Goal: Task Accomplishment & Management: Manage account settings

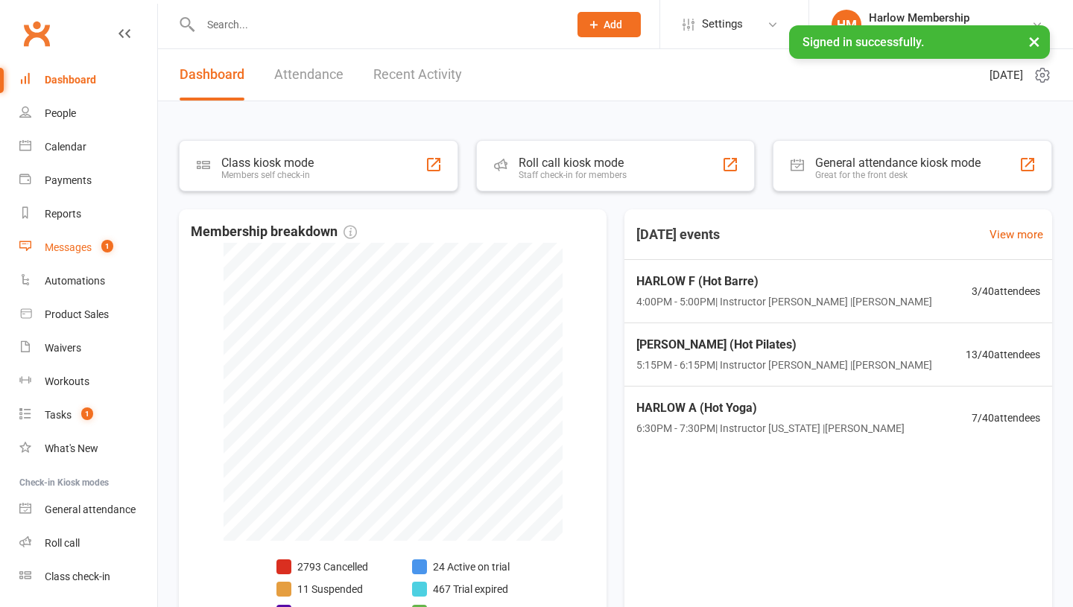
click at [72, 244] on div "Messages" at bounding box center [68, 247] width 47 height 12
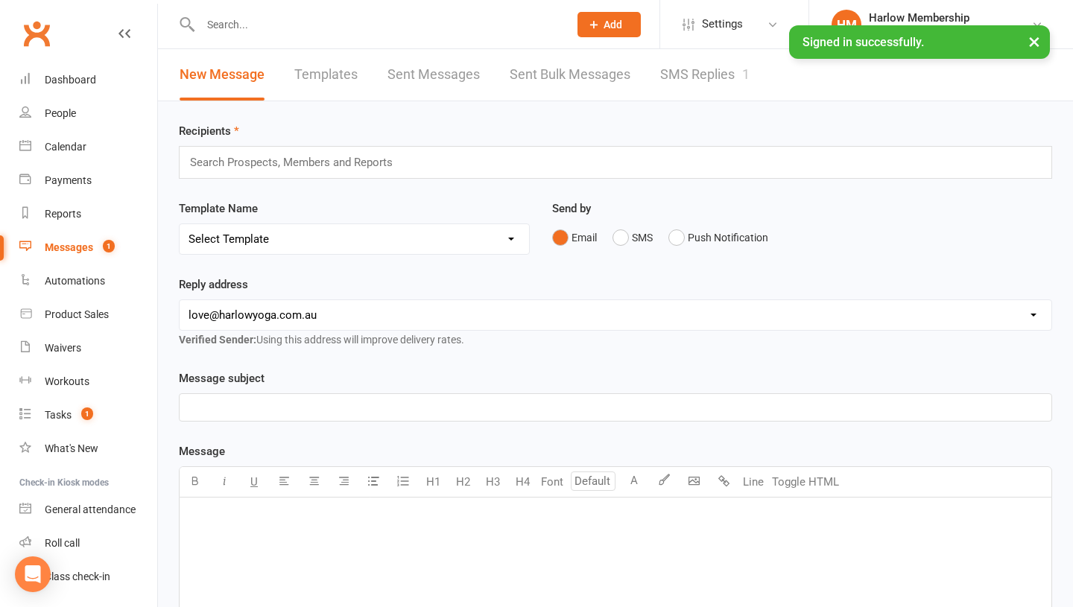
click at [682, 72] on link "SMS Replies 1" at bounding box center [704, 74] width 89 height 51
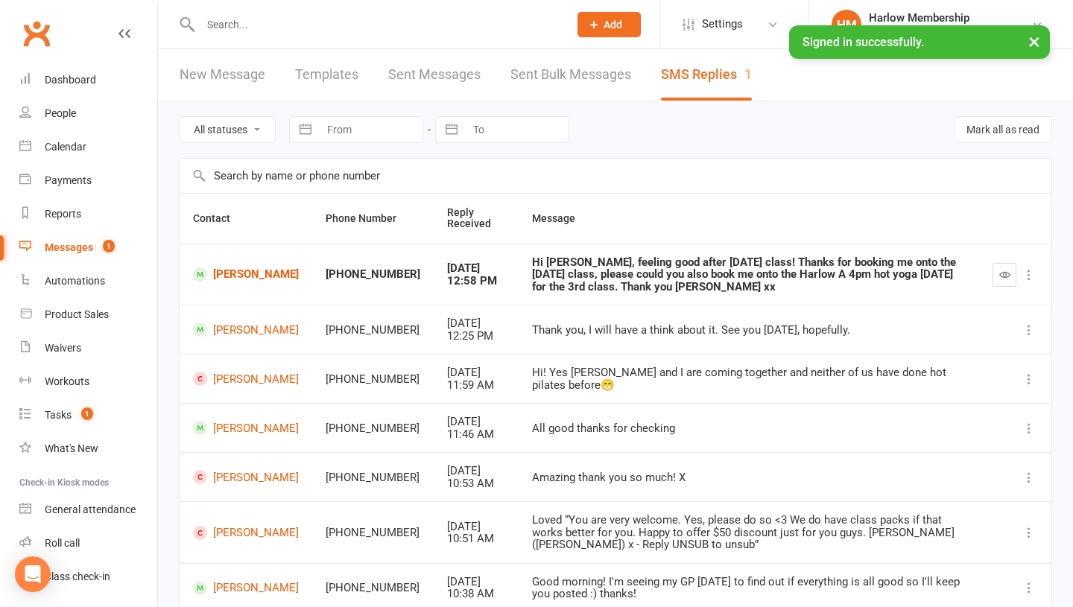
click at [563, 270] on div "Hi Krystyna, feeling good after yesterday's class! Thanks for booking me onto t…" at bounding box center [749, 274] width 434 height 37
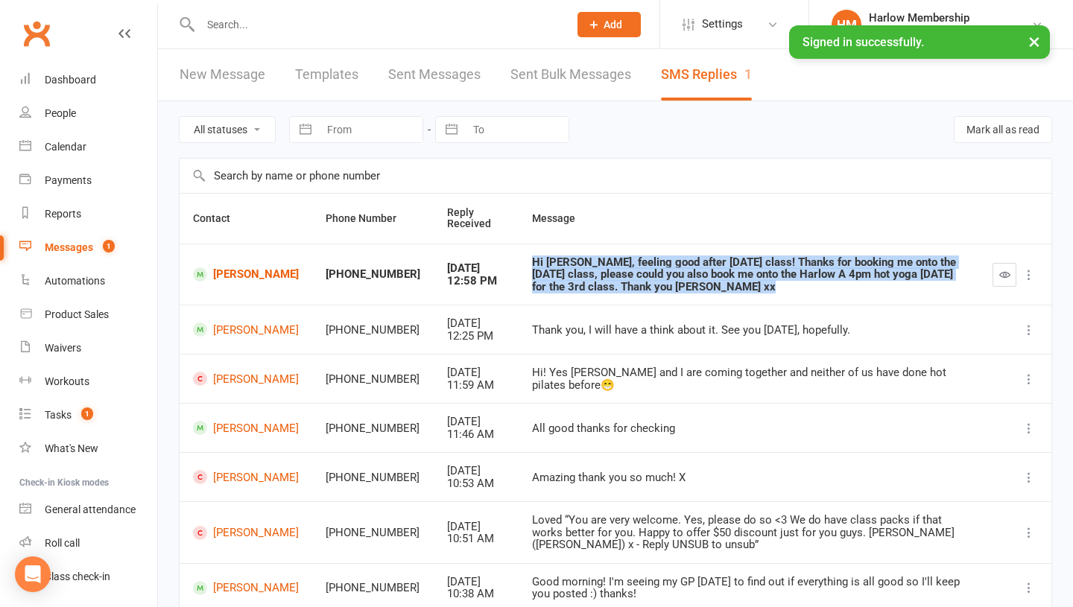
copy div "Hi Krystyna, feeling good after yesterday's class! Thanks for booking me onto t…"
click at [234, 268] on link "Timitayo Ajetunmobi" at bounding box center [246, 275] width 106 height 14
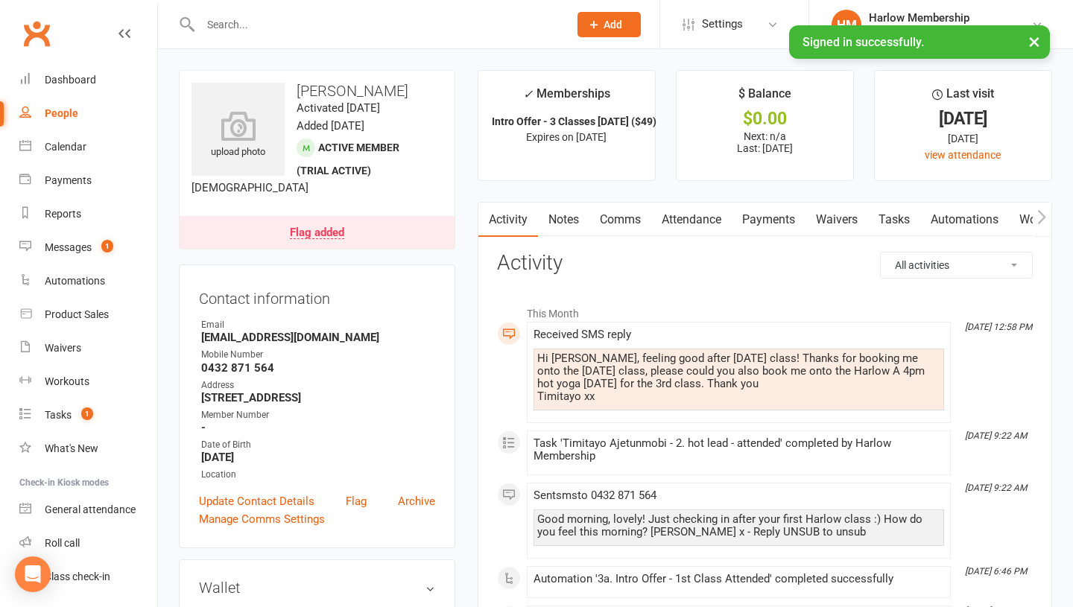
scroll to position [16, 0]
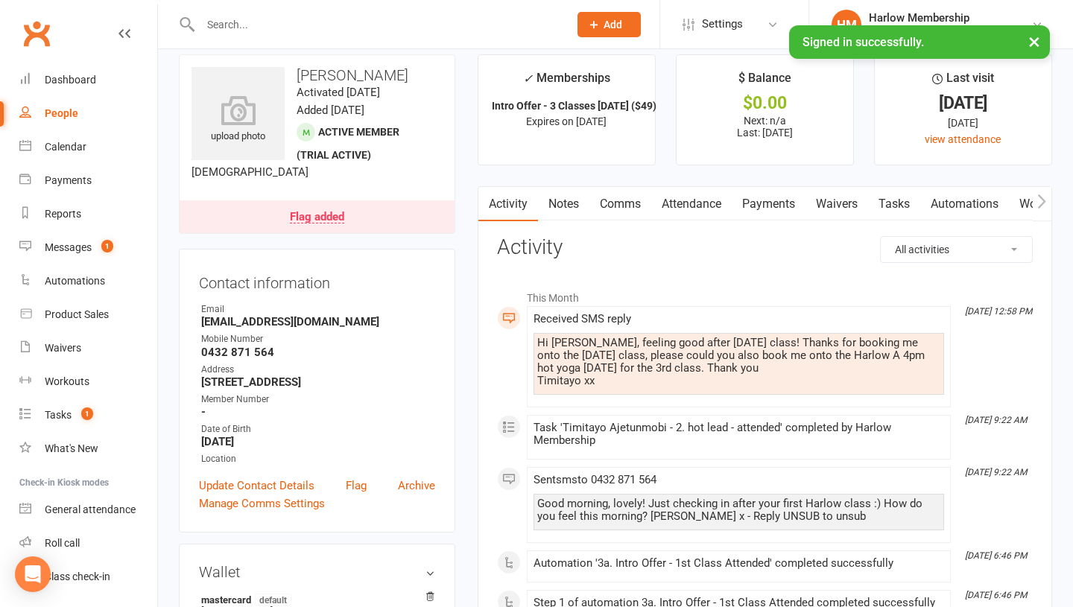
click at [558, 214] on link "Notes" at bounding box center [563, 204] width 51 height 34
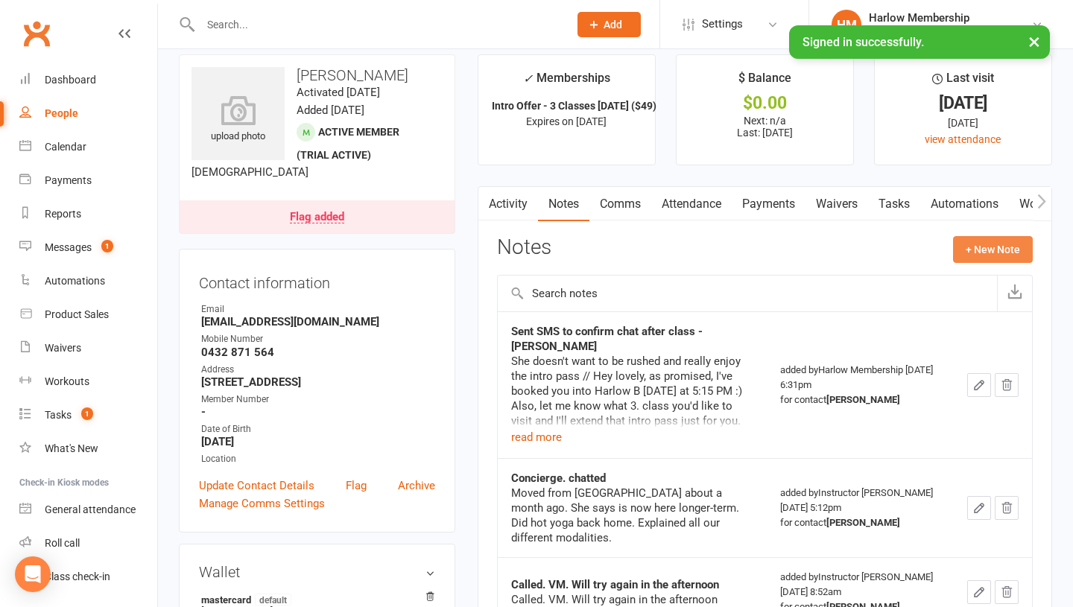
click at [972, 251] on button "+ New Note" at bounding box center [993, 249] width 80 height 27
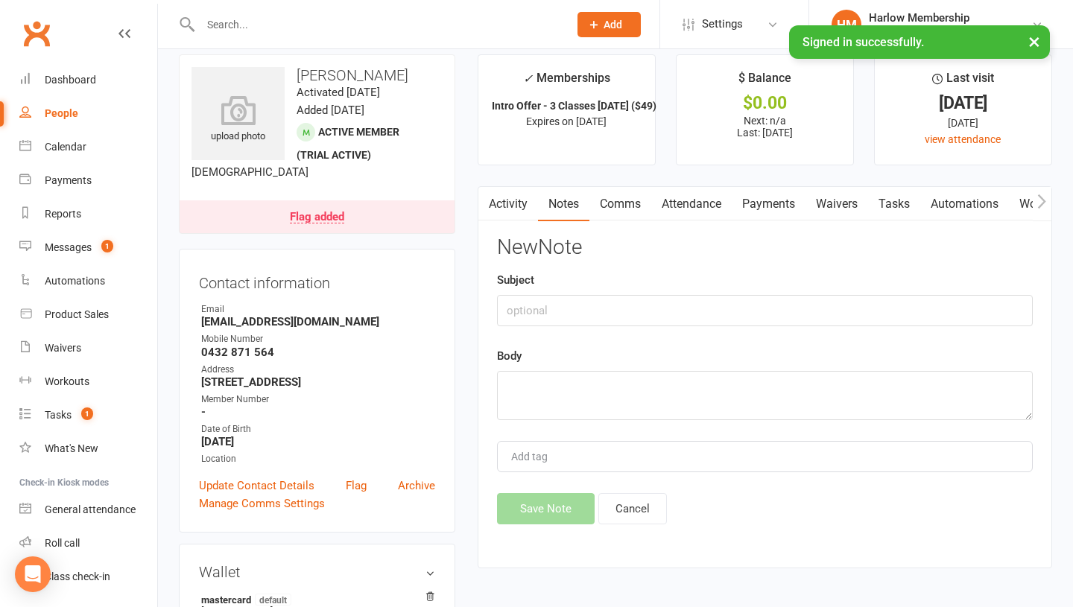
click at [593, 294] on div "Subject" at bounding box center [765, 298] width 536 height 55
click at [557, 326] on input "text" at bounding box center [765, 310] width 536 height 31
type input "SMS response"
click at [552, 403] on textarea at bounding box center [765, 395] width 536 height 49
paste textarea "Hi Krystyna, feeling good after yesterday's class! Thanks for booking me onto t…"
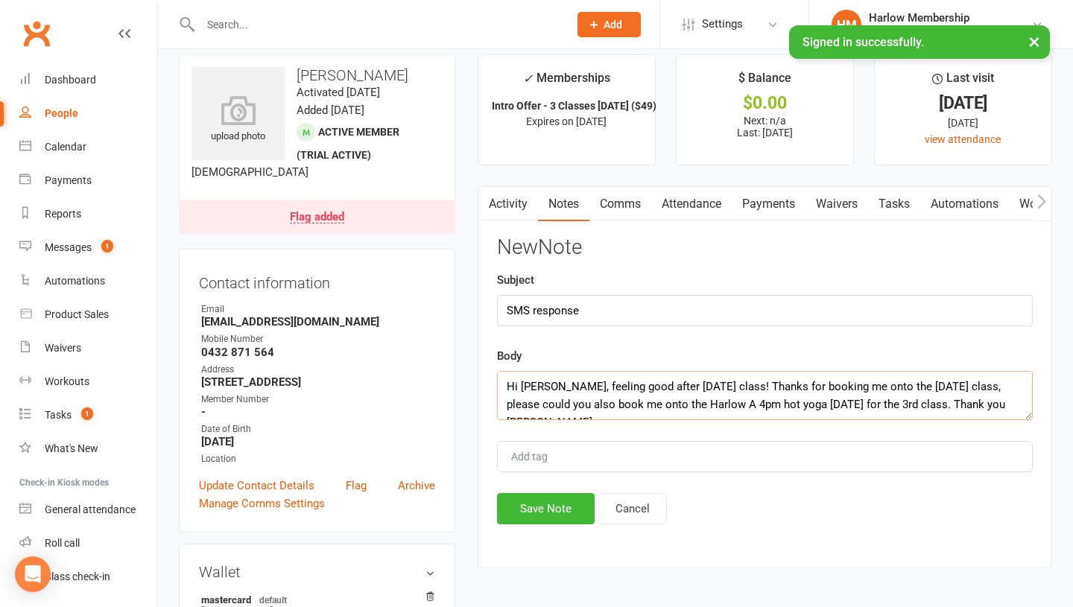
scroll to position [45, 0]
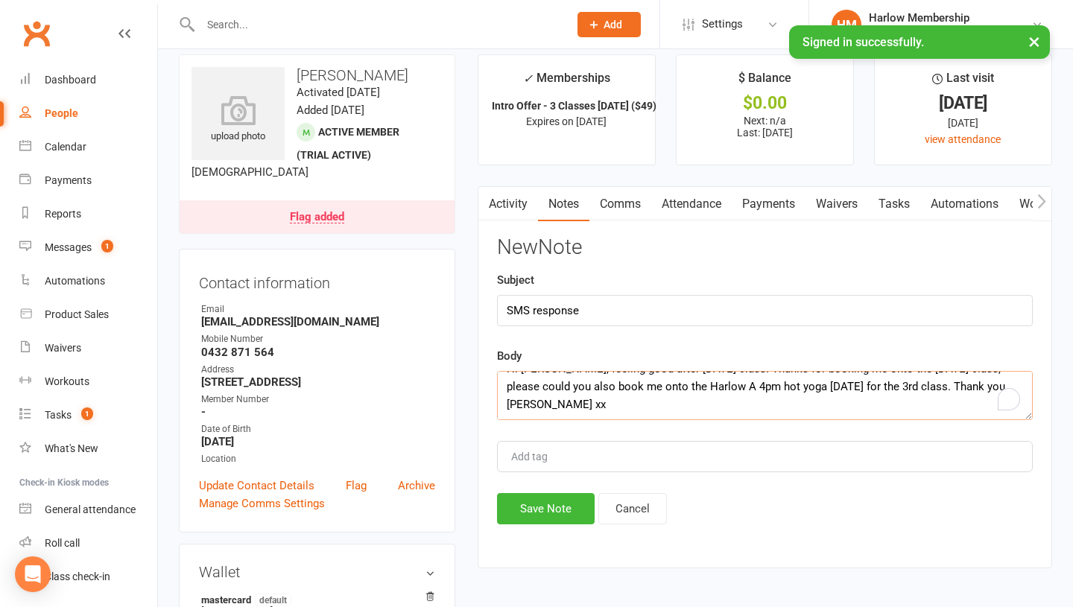
type textarea "Hi Krystyna, feeling good after yesterday's class! Thanks for booking me onto t…"
click at [539, 528] on div "Activity Notes Comms Attendance Payments Waivers Tasks Automations Workouts Mob…" at bounding box center [765, 377] width 575 height 382
click at [520, 511] on button "Save Note" at bounding box center [546, 508] width 98 height 31
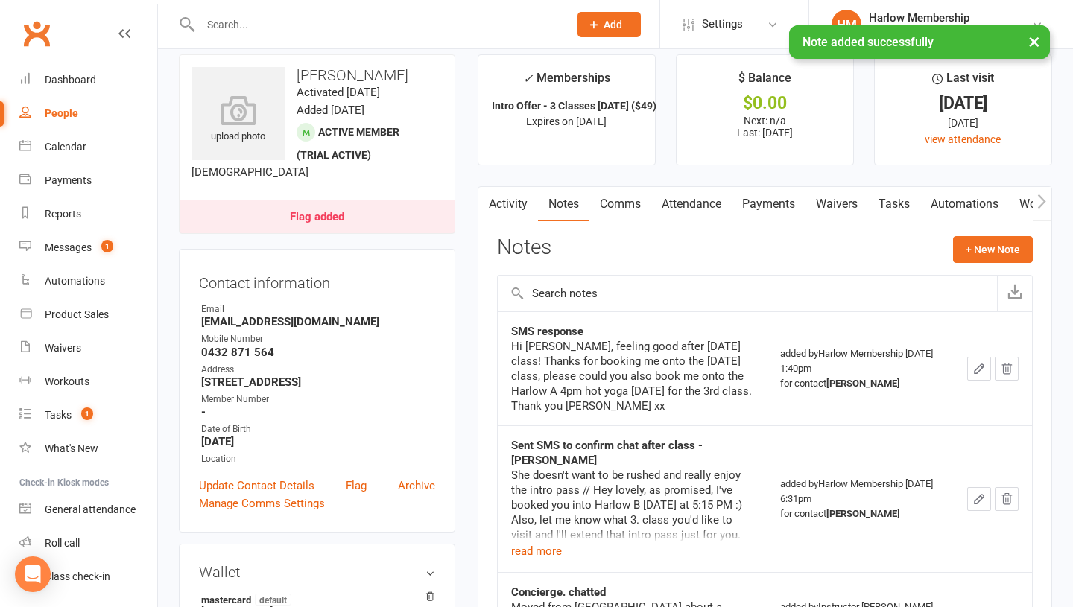
click at [353, 84] on div "upload photo Timitayo Ajetunmobi Activated 6 August, 2025 Added 6 August, 2025 …" at bounding box center [317, 144] width 277 height 180
click at [346, 69] on h3 "Timitayo Ajetunmobi" at bounding box center [317, 75] width 251 height 16
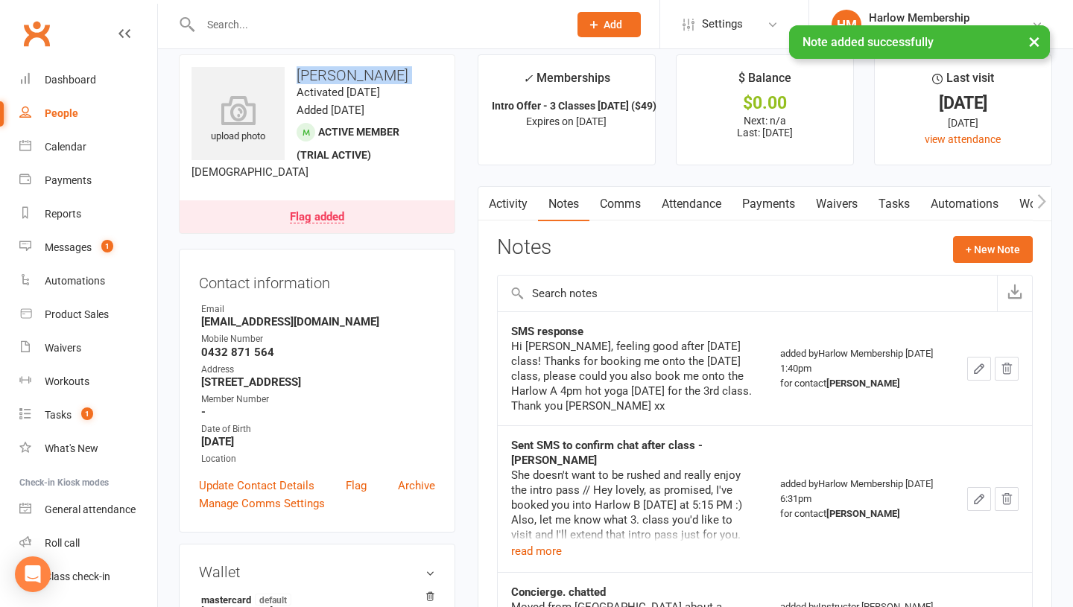
click at [346, 69] on h3 "Timitayo Ajetunmobi" at bounding box center [317, 75] width 251 height 16
copy h3 "Timitayo Ajetunmobi"
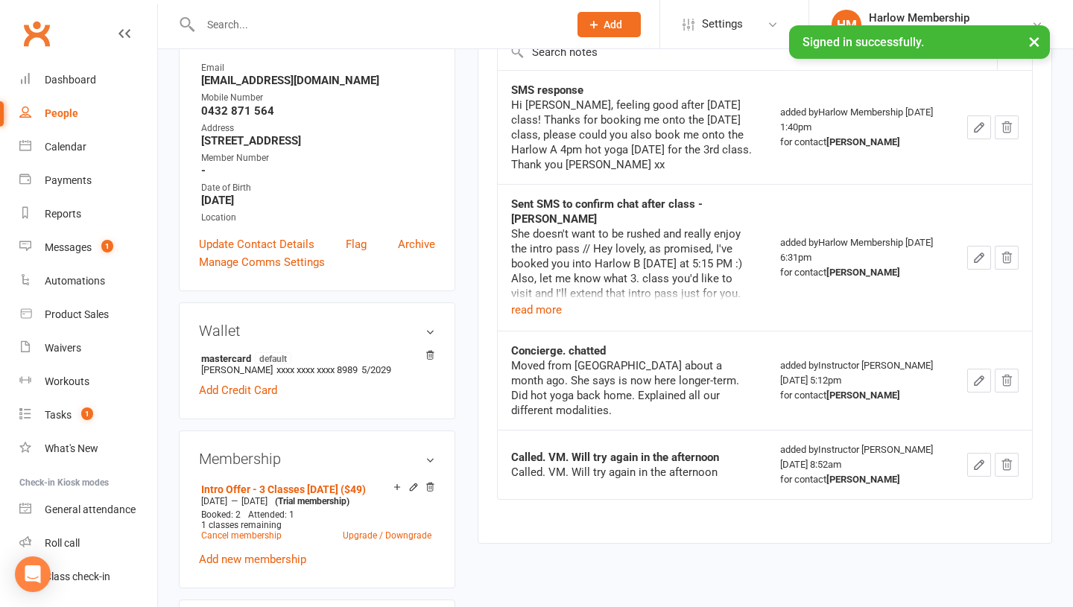
scroll to position [357, 0]
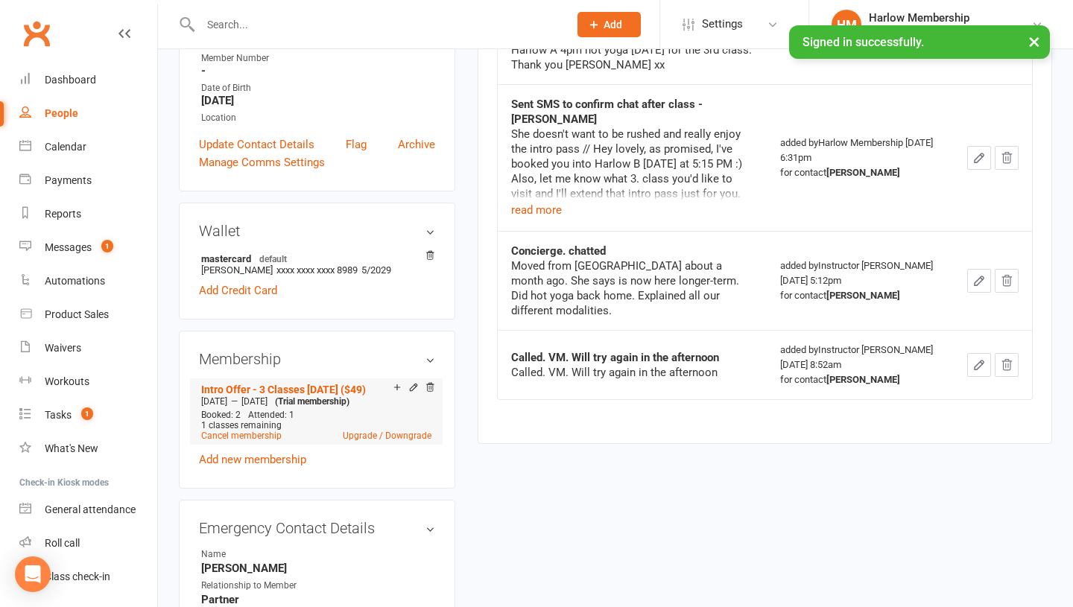
click at [414, 397] on div "Add make-up class" at bounding box center [449, 390] width 83 height 16
click at [412, 391] on icon at bounding box center [413, 388] width 7 height 7
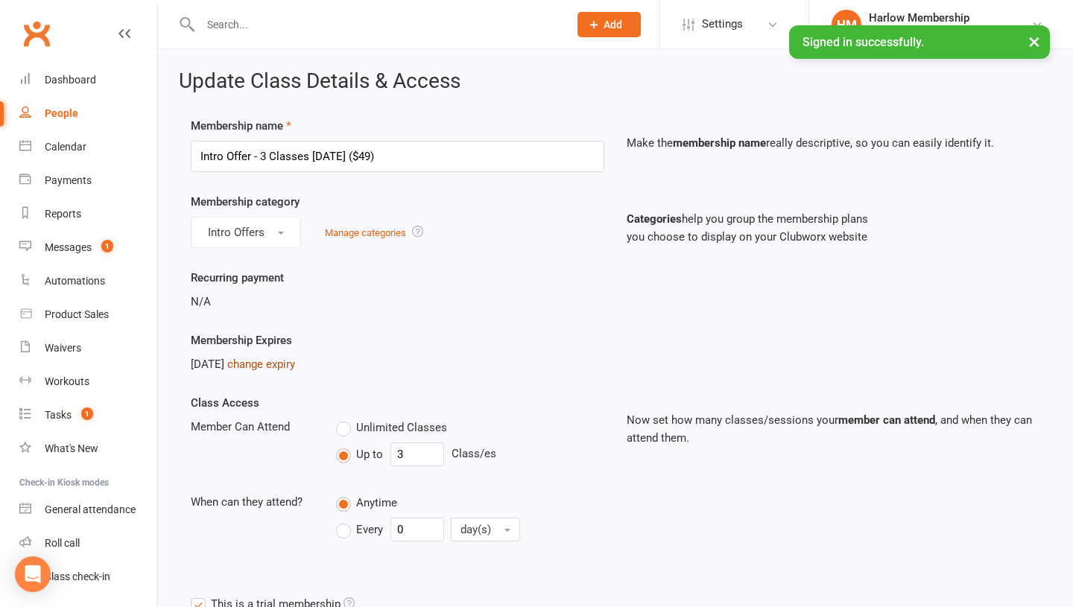
click at [291, 365] on link "change expiry" at bounding box center [261, 364] width 68 height 13
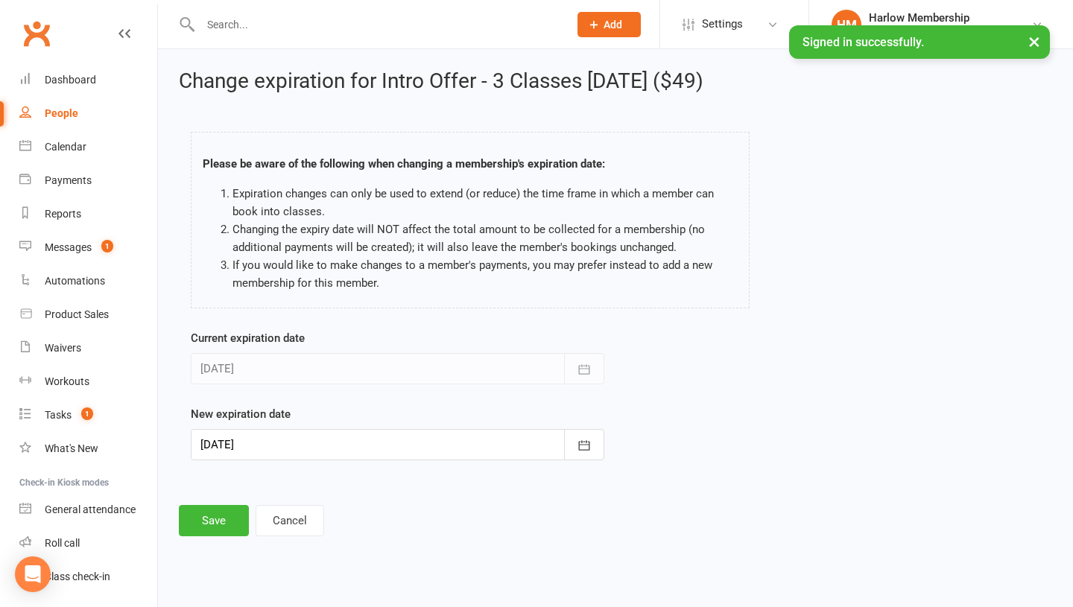
click at [334, 445] on div at bounding box center [398, 444] width 414 height 31
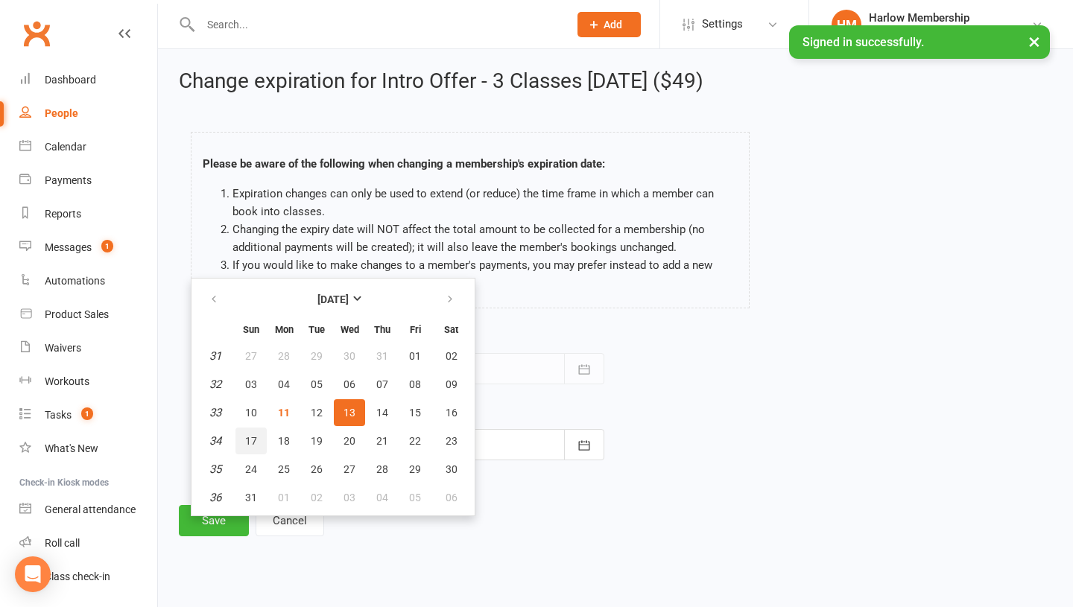
click at [256, 436] on button "17" at bounding box center [251, 441] width 31 height 27
type input "17 Aug 2025"
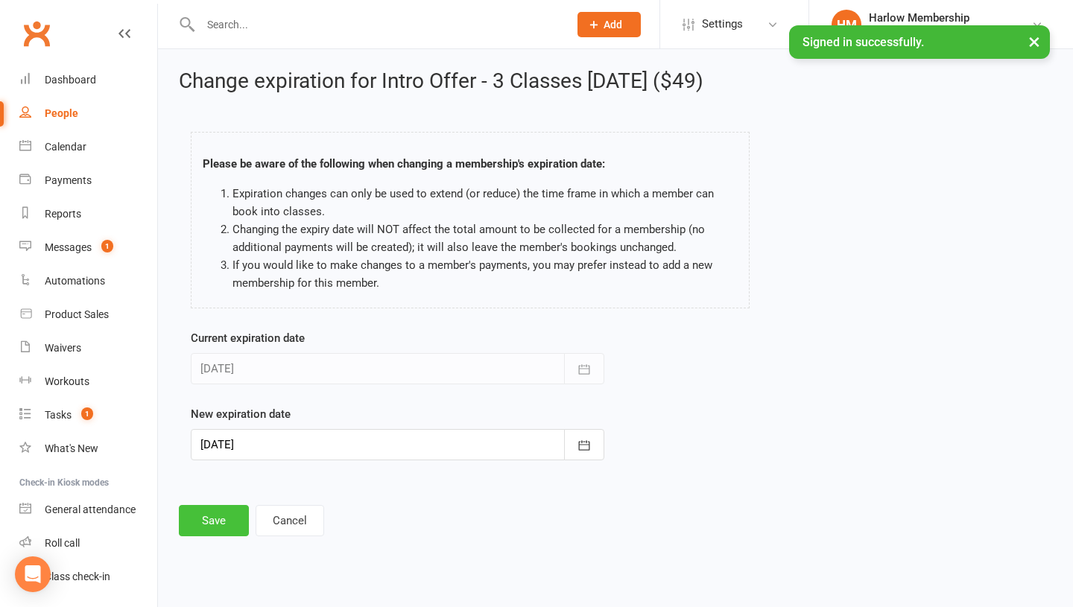
click at [221, 525] on button "Save" at bounding box center [214, 520] width 70 height 31
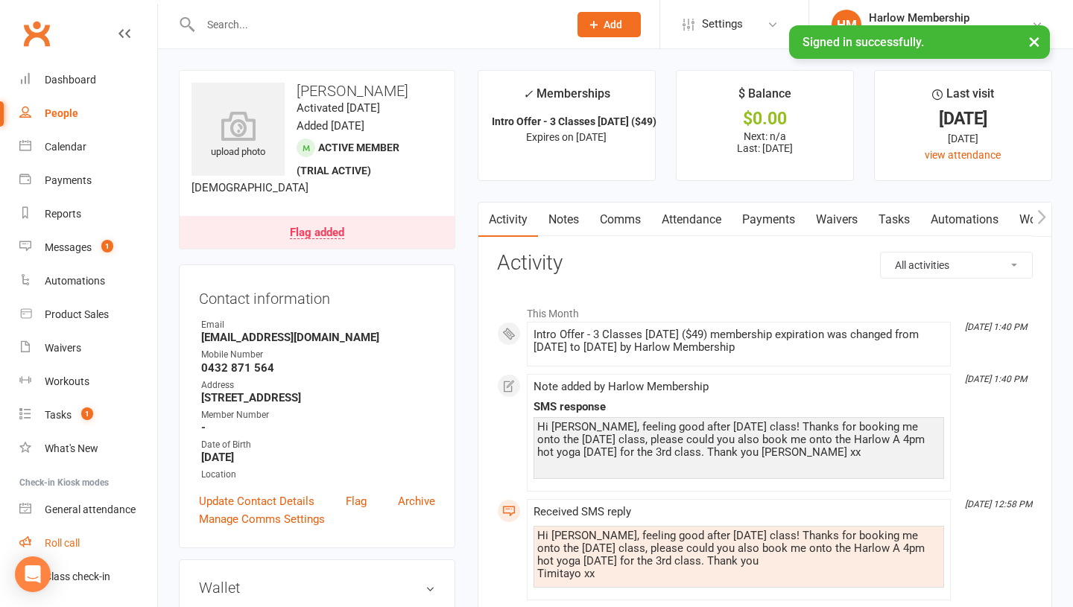
click at [55, 543] on div "Roll call" at bounding box center [62, 543] width 35 height 12
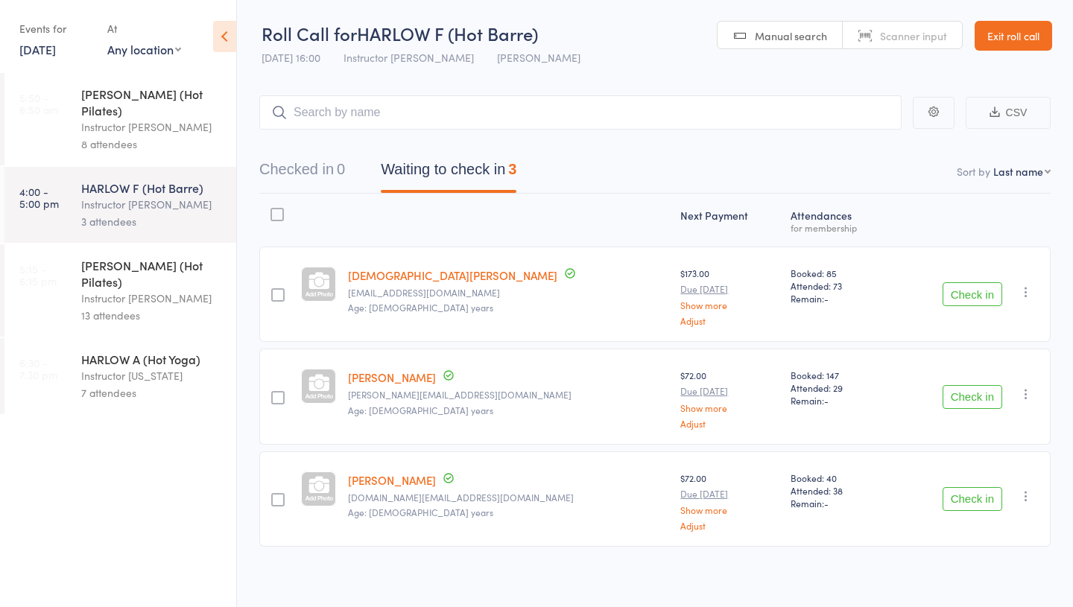
click at [47, 44] on link "11 Aug, 2025" at bounding box center [37, 49] width 37 height 16
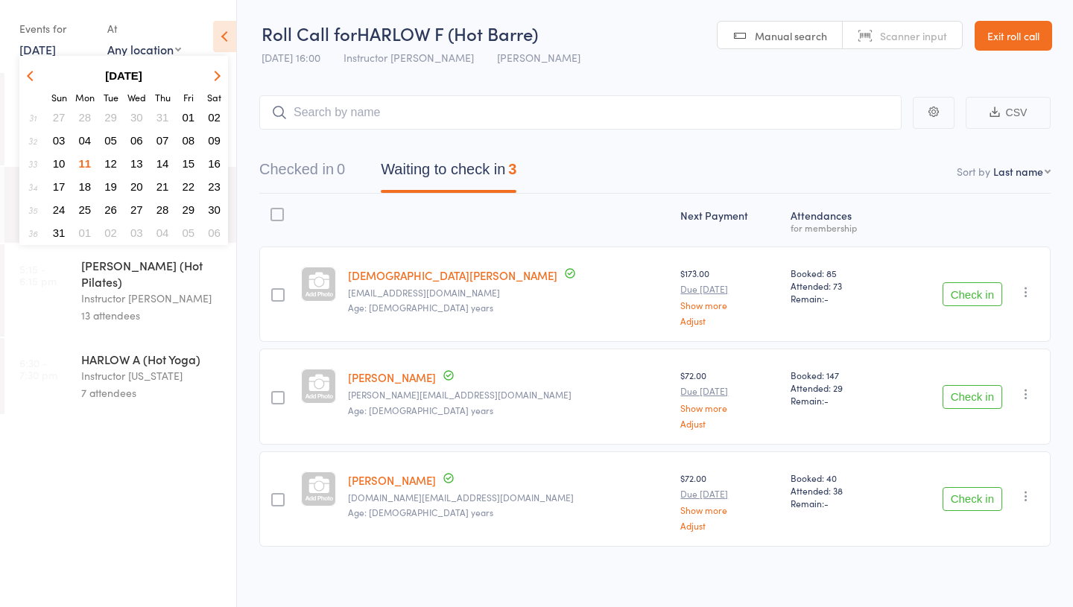
click at [61, 179] on button "17" at bounding box center [59, 187] width 23 height 20
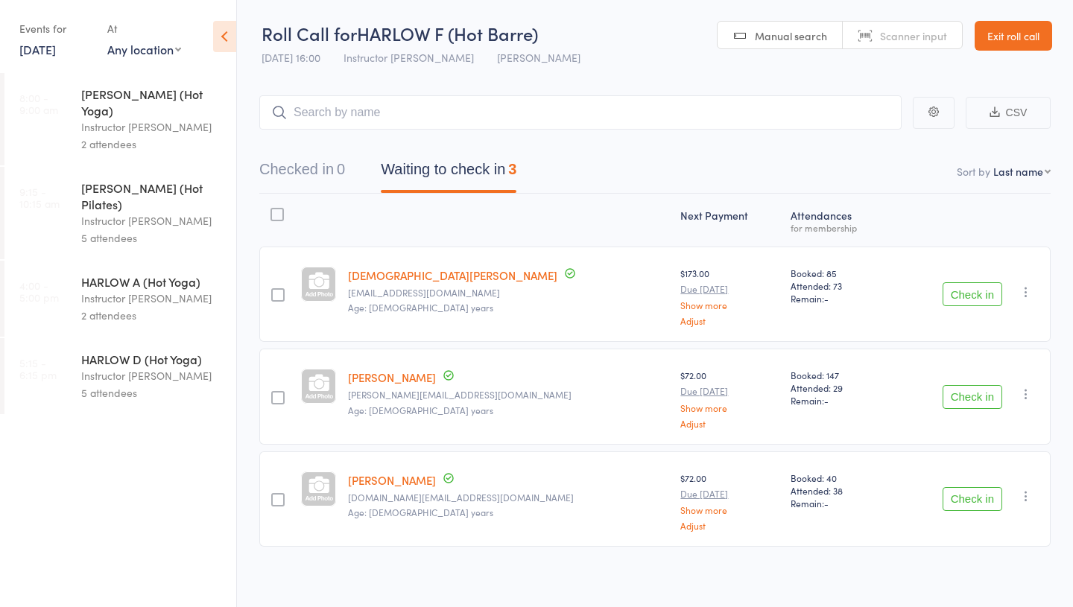
click at [114, 290] on div "Instructor [PERSON_NAME]" at bounding box center [152, 298] width 142 height 17
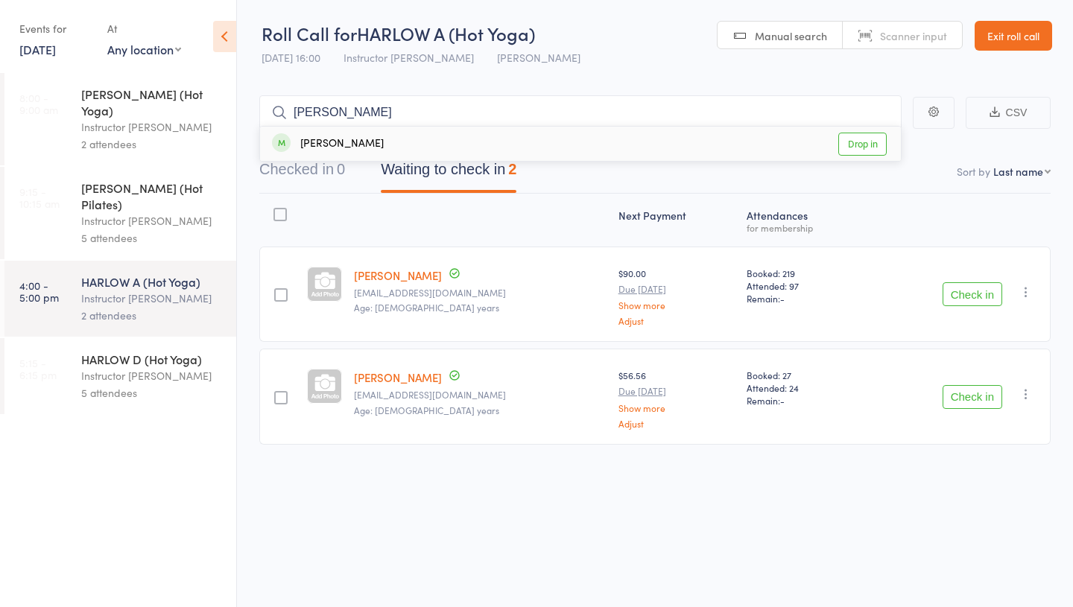
type input "Timitayo Ajetunmobi"
click at [844, 148] on link "Drop in" at bounding box center [862, 144] width 48 height 23
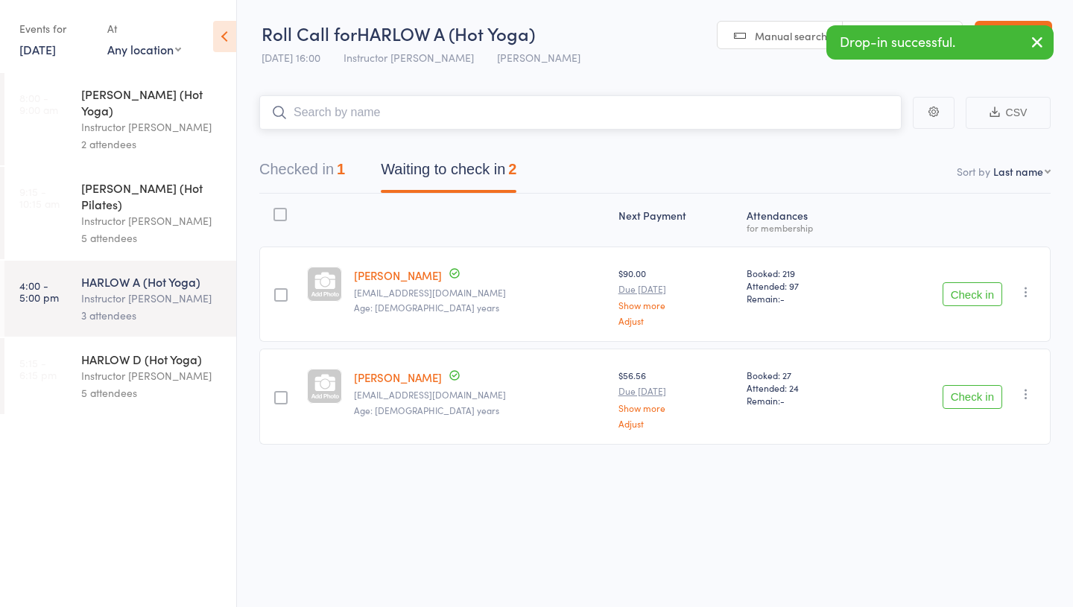
click at [315, 179] on button "Checked in 1" at bounding box center [302, 174] width 86 height 40
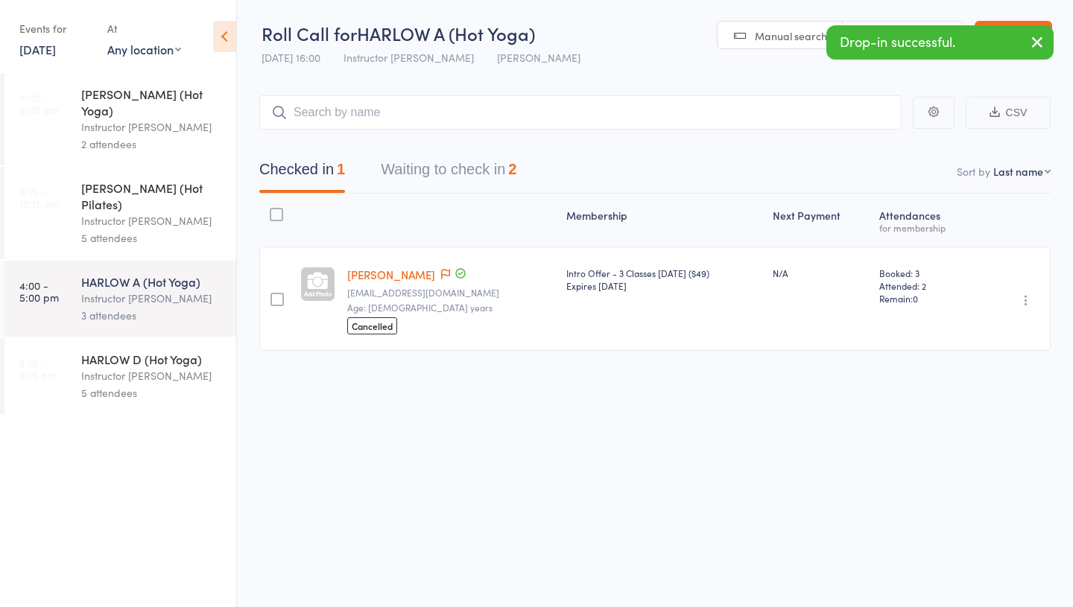
click at [1028, 295] on icon "button" at bounding box center [1026, 300] width 15 height 15
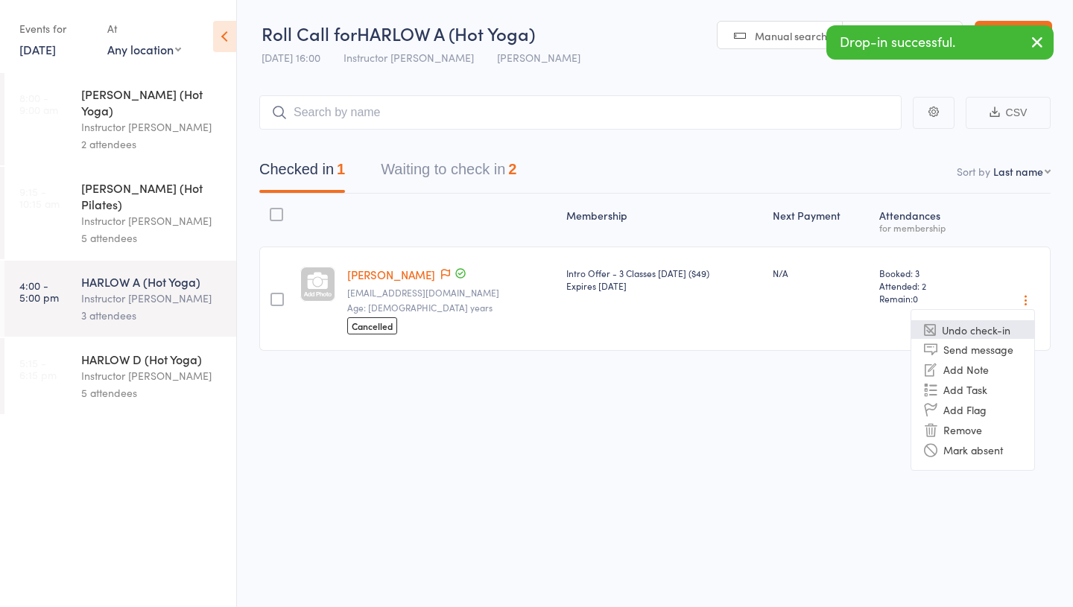
click at [953, 326] on li "Undo check-in" at bounding box center [973, 329] width 123 height 19
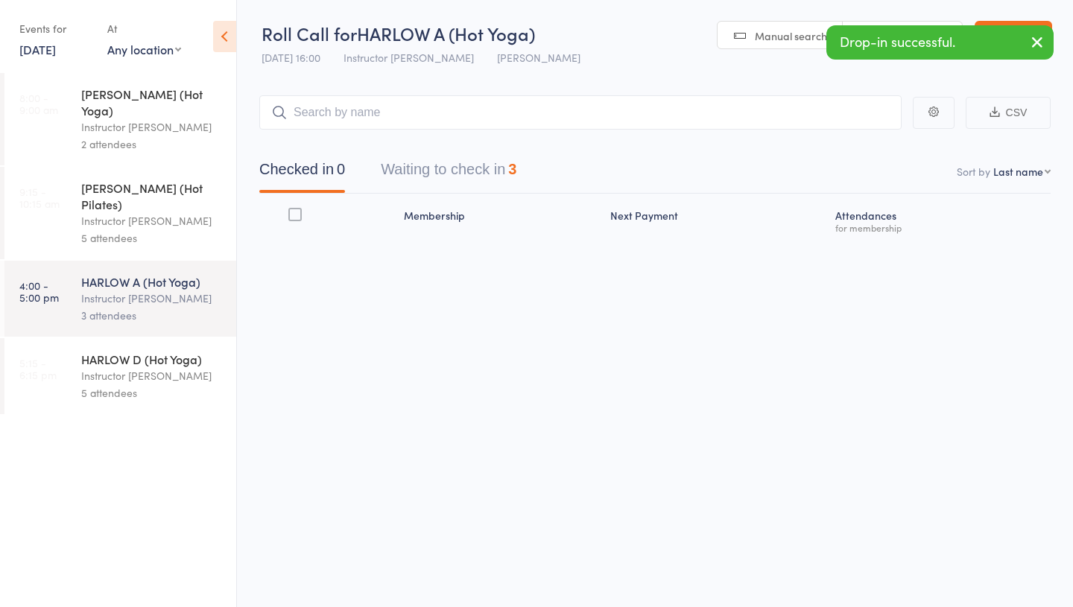
click at [113, 367] on div "Instructor [PERSON_NAME]" at bounding box center [152, 375] width 142 height 17
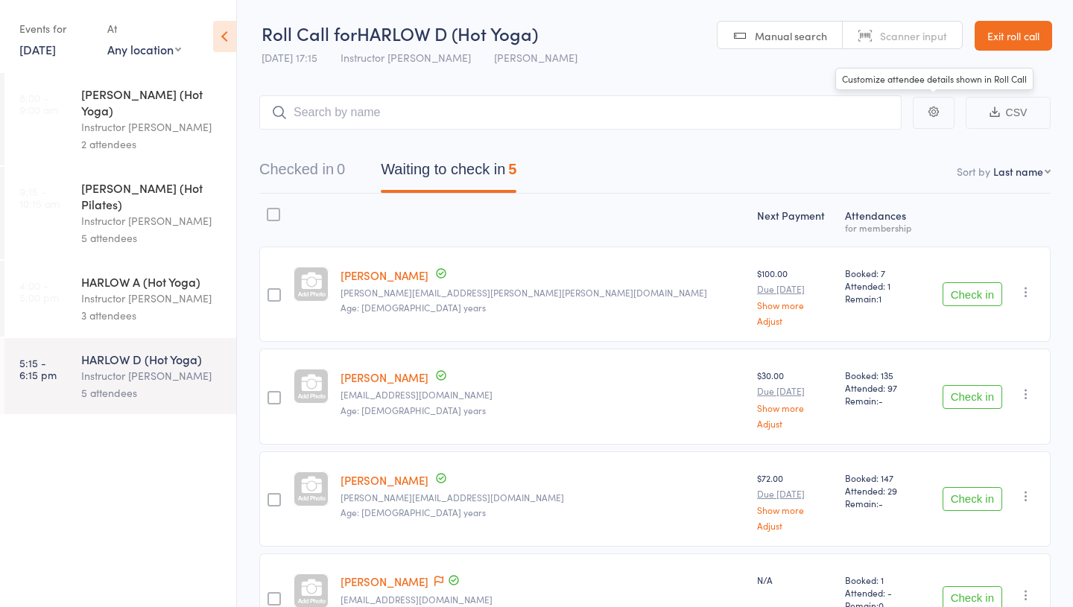
click at [1037, 29] on link "Exit roll call" at bounding box center [1014, 36] width 78 height 30
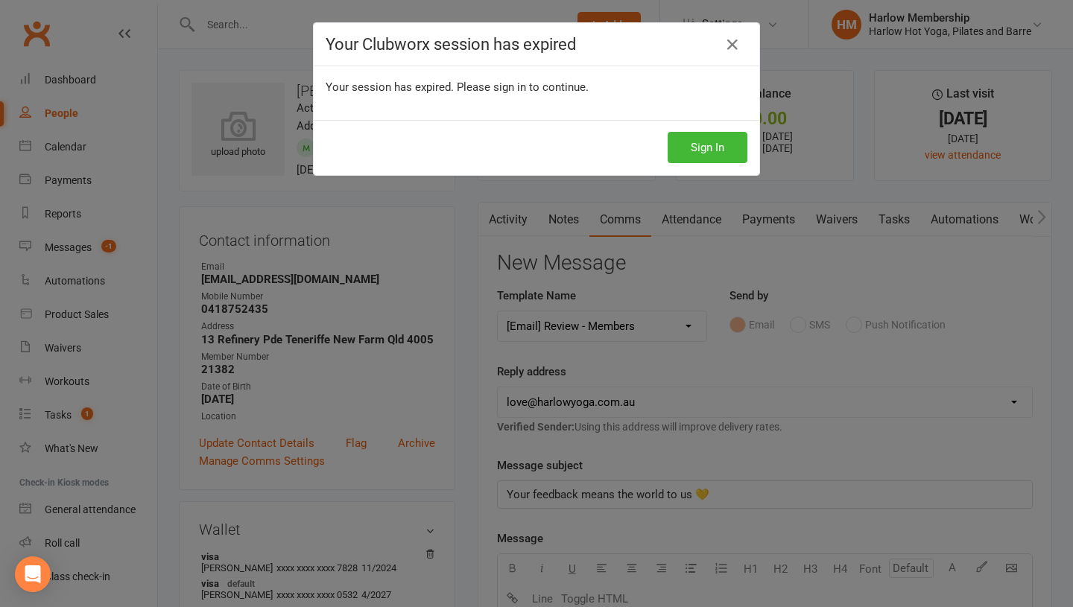
select select "3"
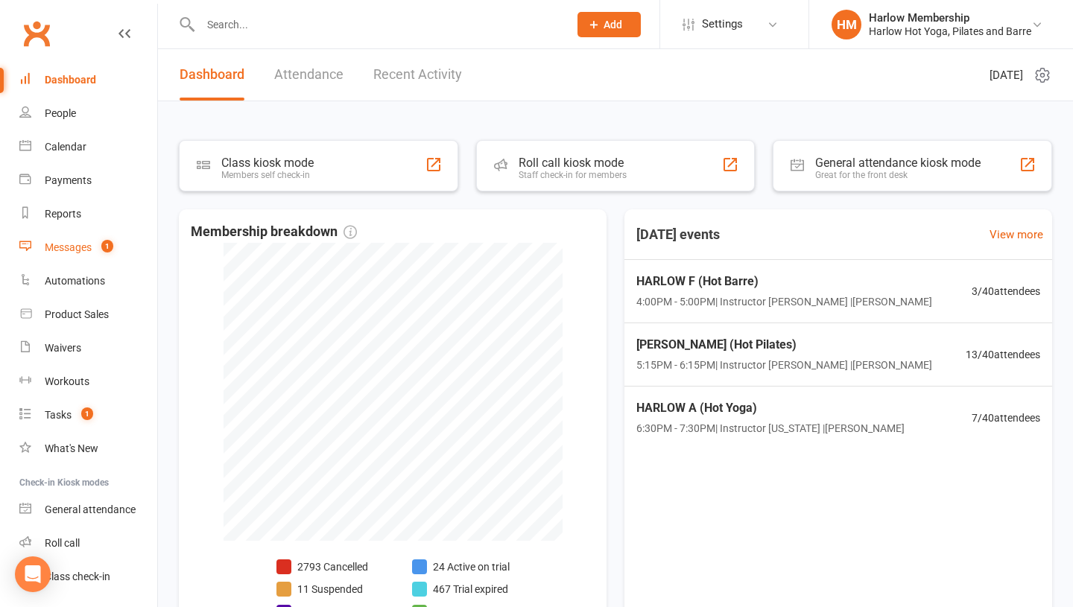
click at [89, 250] on div "Messages" at bounding box center [68, 247] width 47 height 12
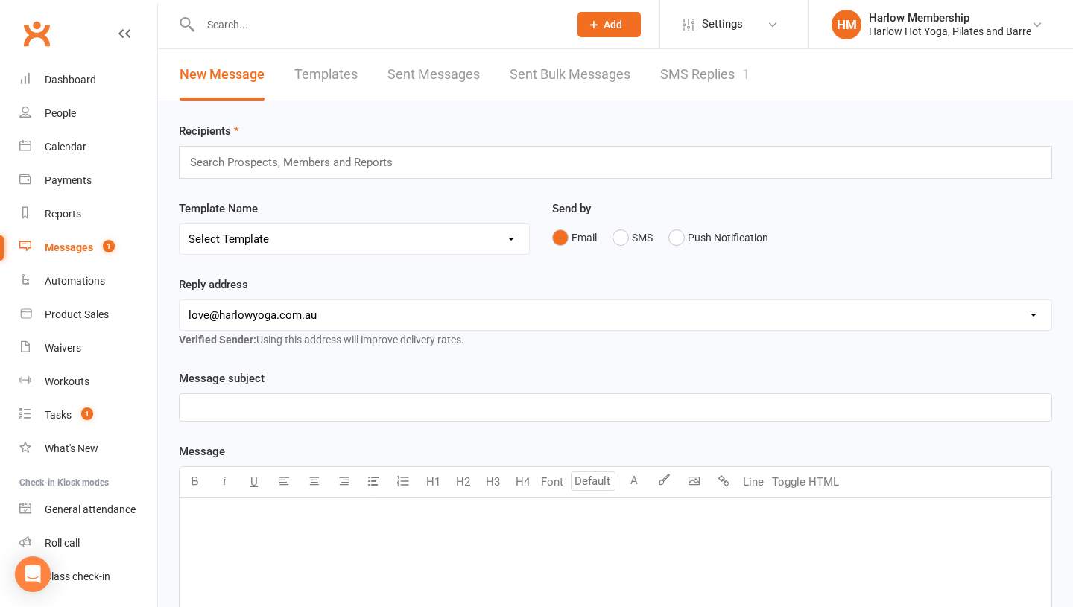
click at [683, 78] on link "SMS Replies 1" at bounding box center [704, 74] width 89 height 51
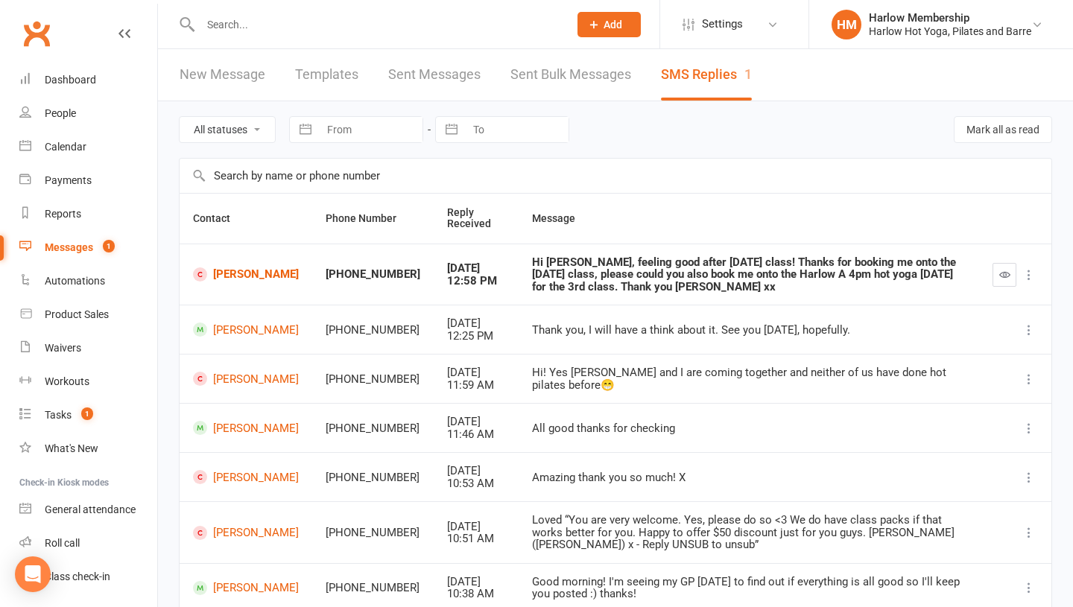
click at [991, 274] on td at bounding box center [1015, 275] width 72 height 62
click at [997, 274] on button "button" at bounding box center [1005, 275] width 24 height 24
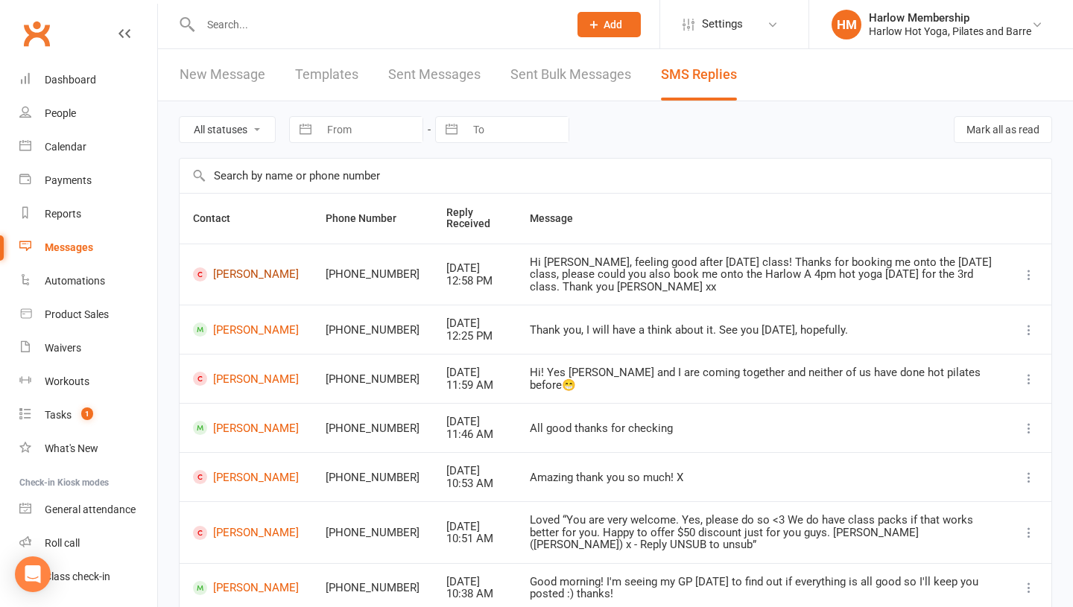
click at [243, 276] on link "Timitayo Ajetunmobi" at bounding box center [246, 275] width 106 height 14
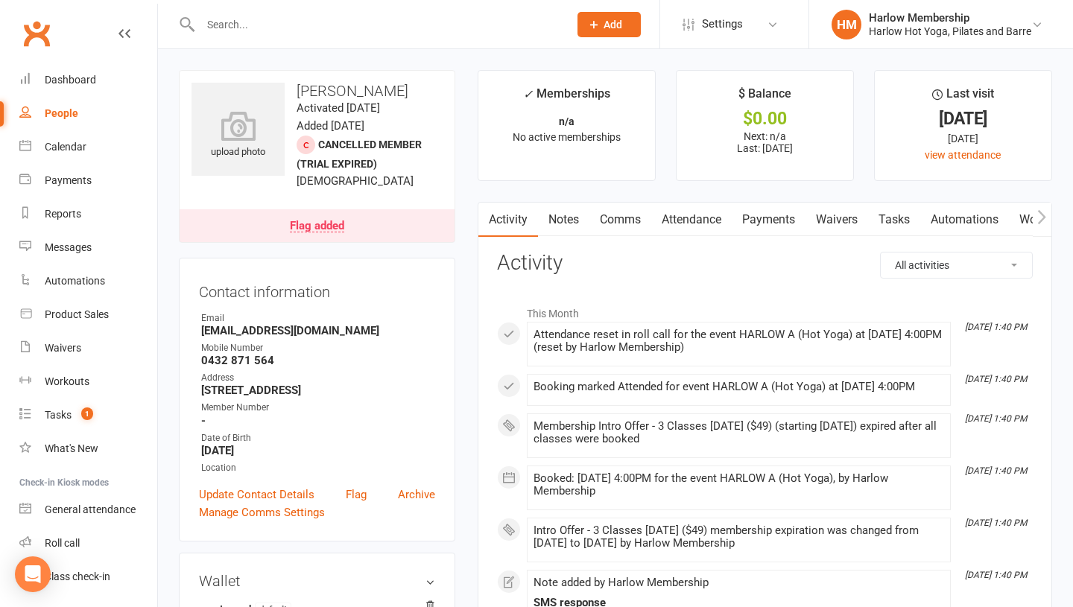
click at [612, 220] on link "Comms" at bounding box center [621, 220] width 62 height 34
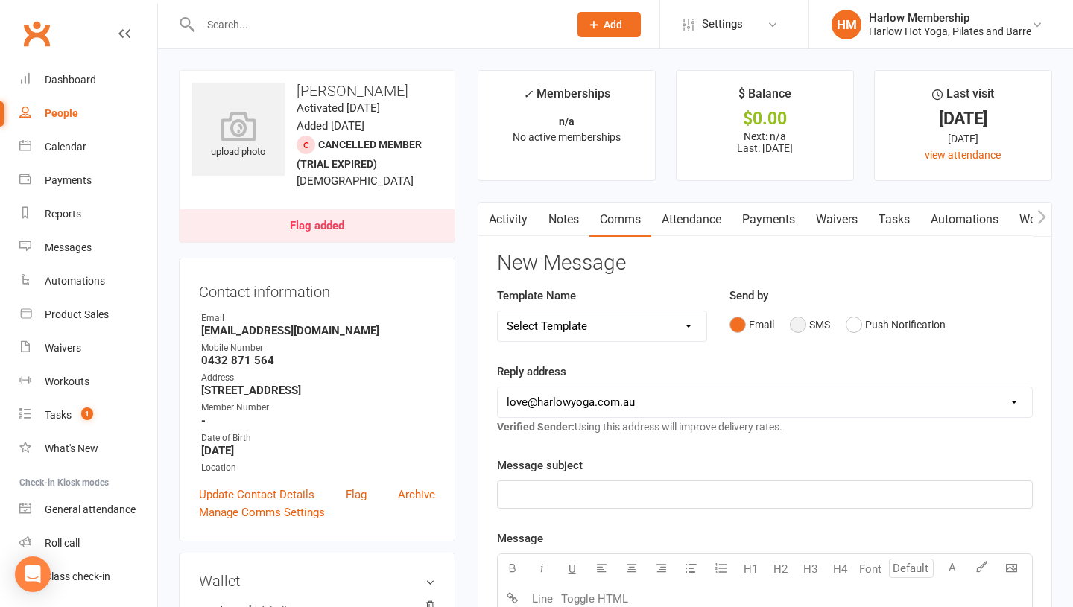
click at [795, 329] on button "SMS" at bounding box center [810, 325] width 40 height 28
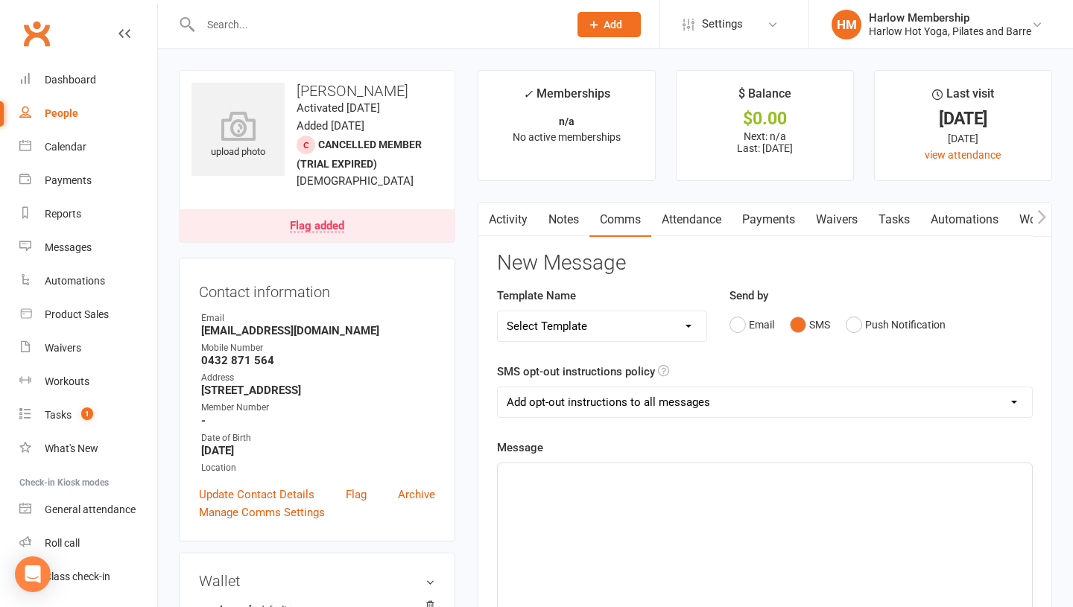
click at [695, 545] on div "﻿" at bounding box center [765, 576] width 534 height 224
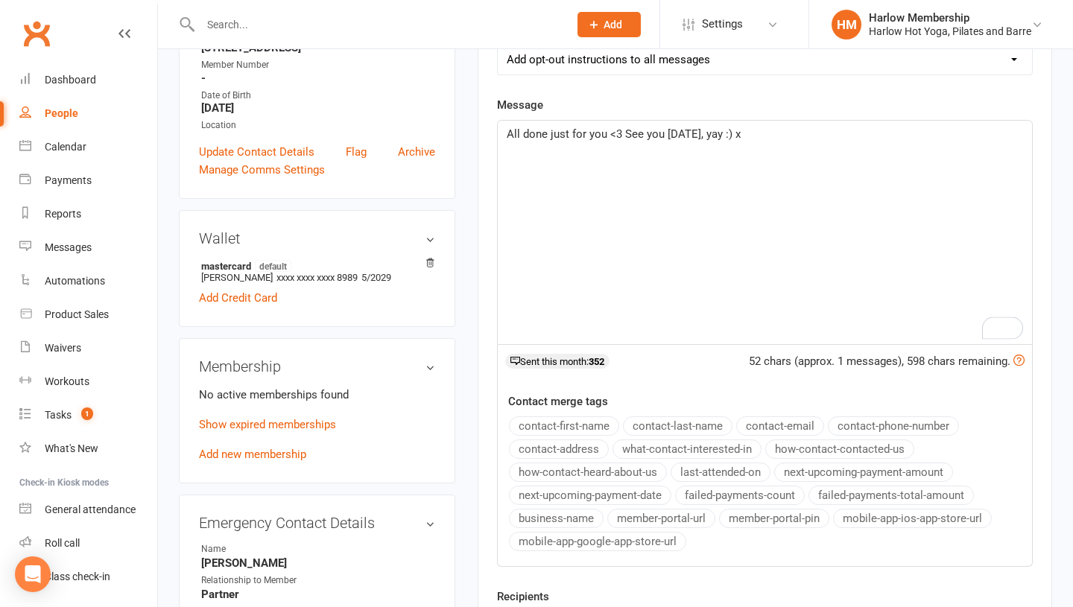
scroll to position [464, 0]
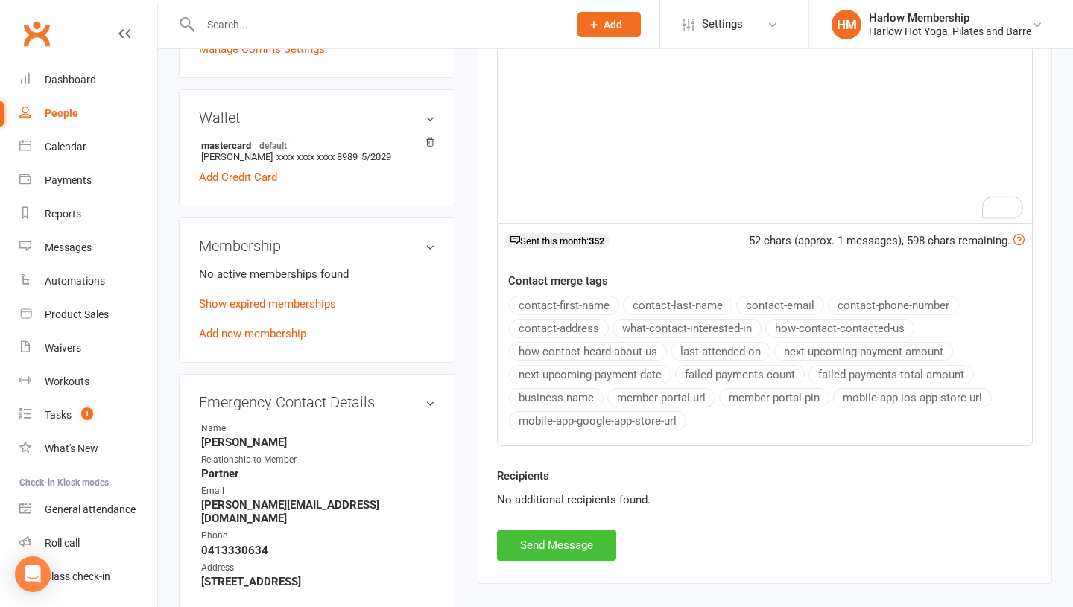
click at [560, 542] on button "Send Message" at bounding box center [556, 545] width 119 height 31
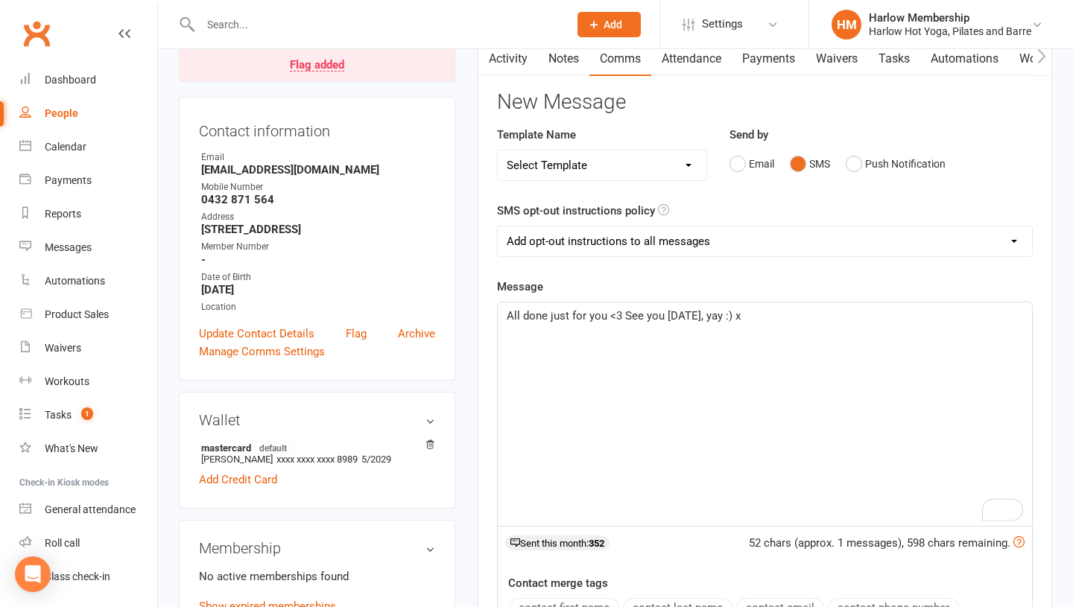
scroll to position [0, 0]
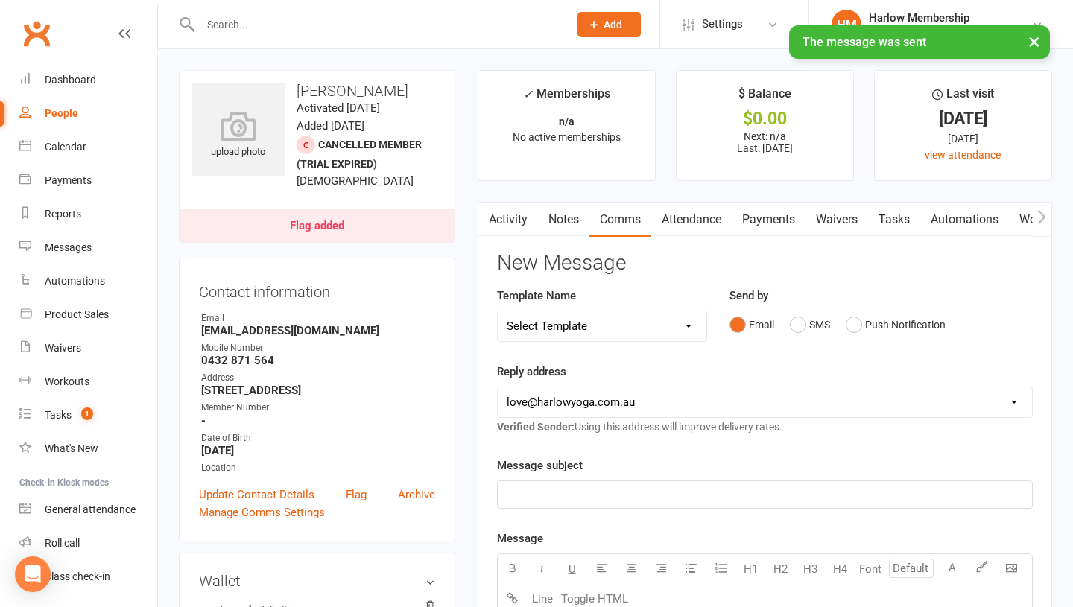
click at [501, 224] on link "Activity" at bounding box center [509, 220] width 60 height 34
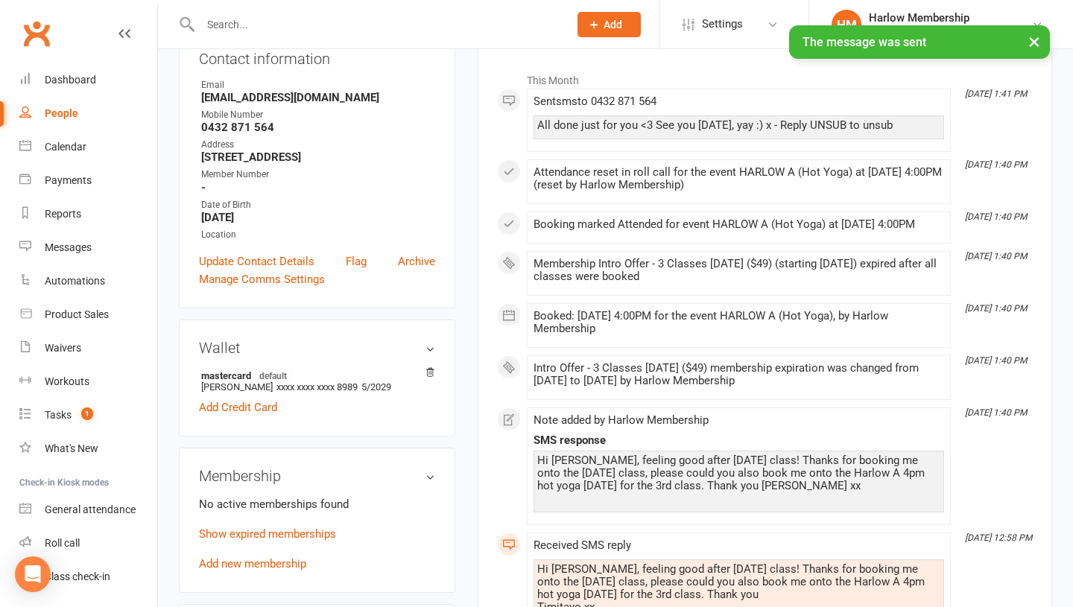
scroll to position [273, 0]
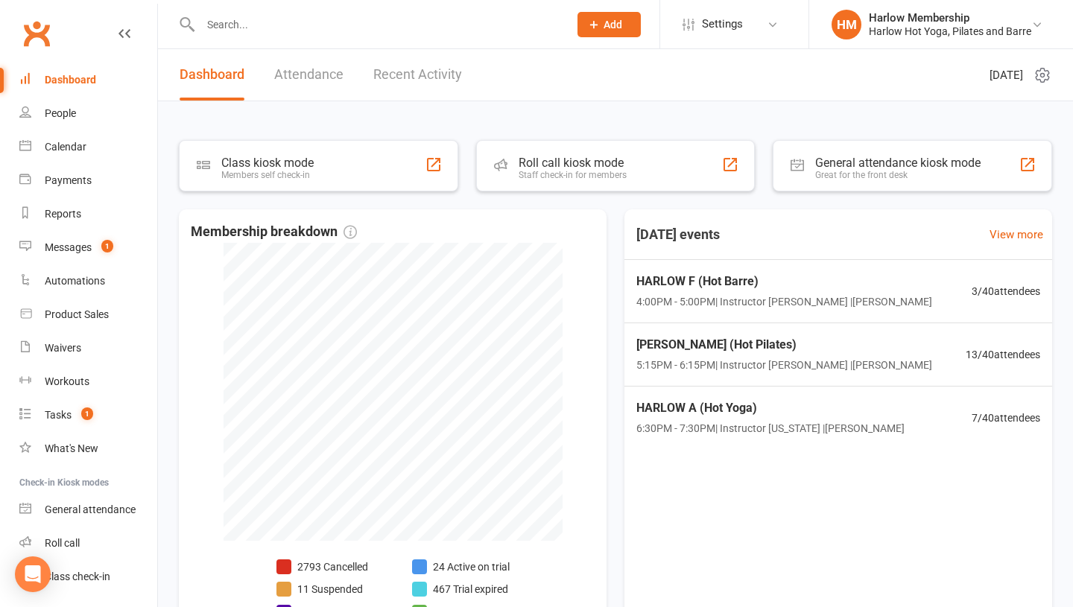
click at [259, 24] on input "text" at bounding box center [377, 24] width 362 height 21
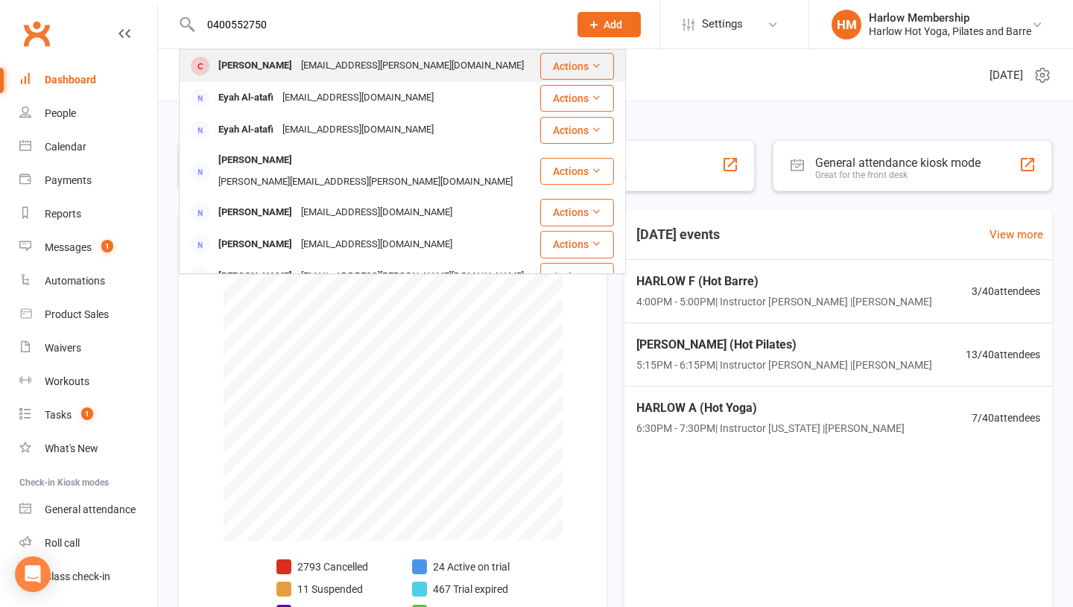
type input "0400552750"
click at [241, 53] on div "[PERSON_NAME] [PERSON_NAME][EMAIL_ADDRESS][PERSON_NAME][DOMAIN_NAME]" at bounding box center [359, 66] width 359 height 31
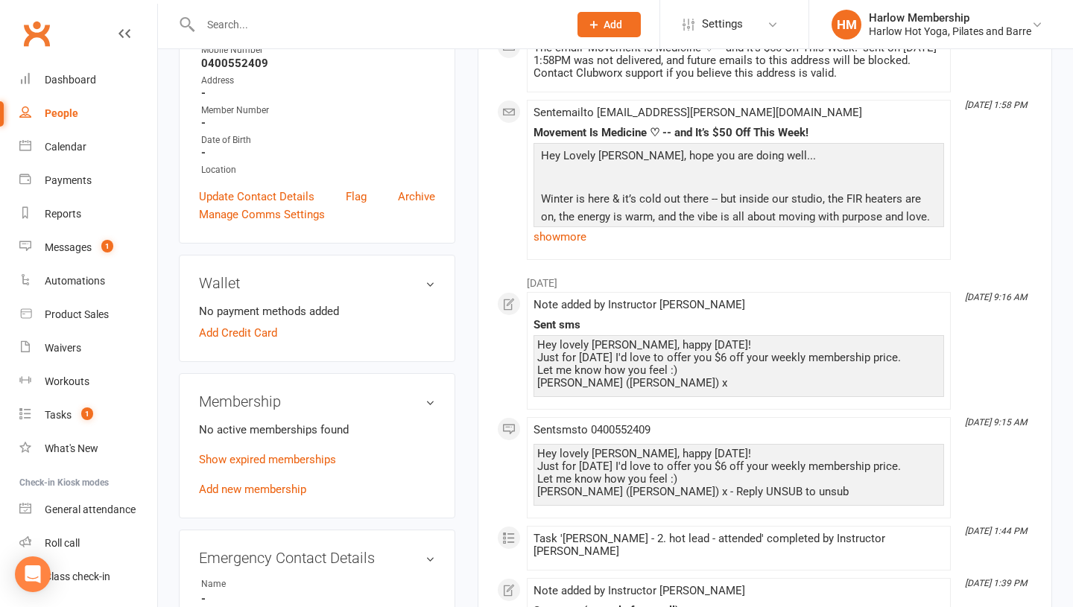
scroll to position [288, 0]
click at [246, 452] on link "Show expired memberships" at bounding box center [267, 458] width 137 height 13
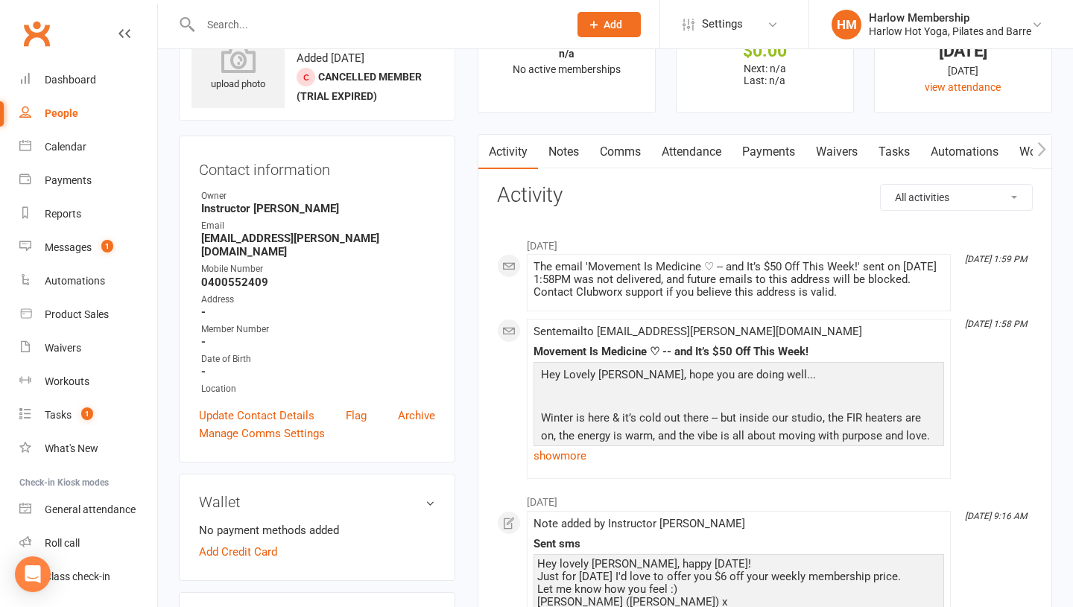
scroll to position [0, 0]
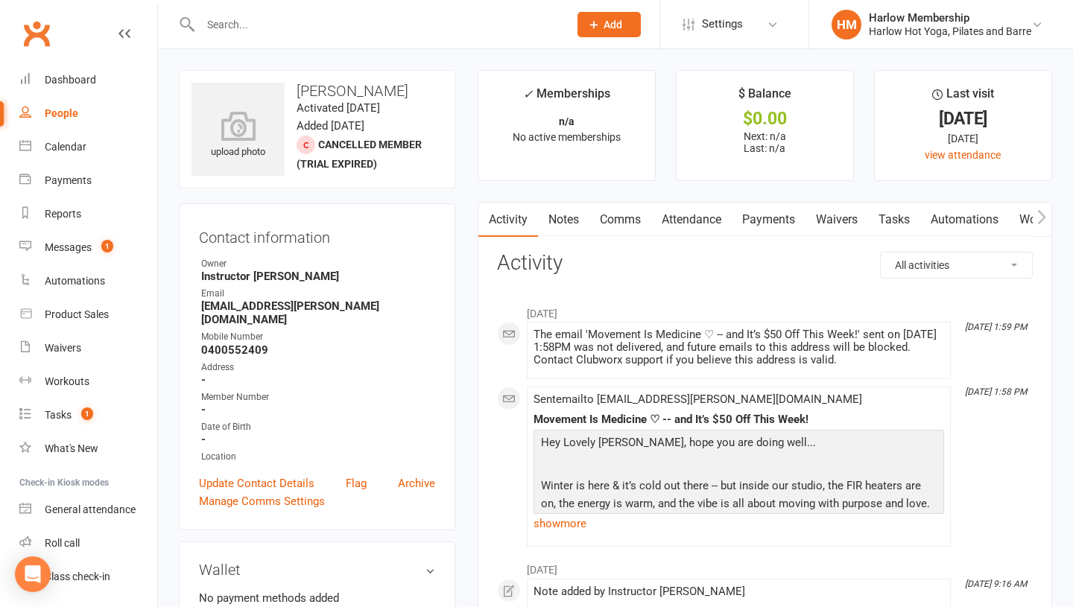
click at [270, 34] on div at bounding box center [368, 24] width 379 height 48
click at [253, 22] on input "text" at bounding box center [377, 24] width 362 height 21
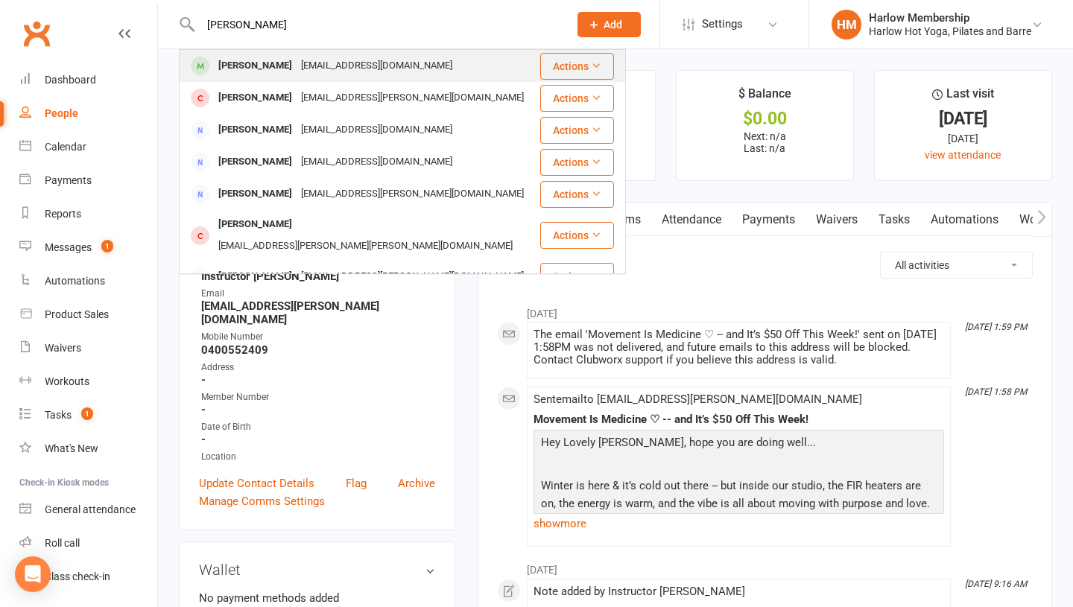
type input "Amber Hampel"
click at [244, 60] on div "Amber Hampel" at bounding box center [255, 66] width 83 height 22
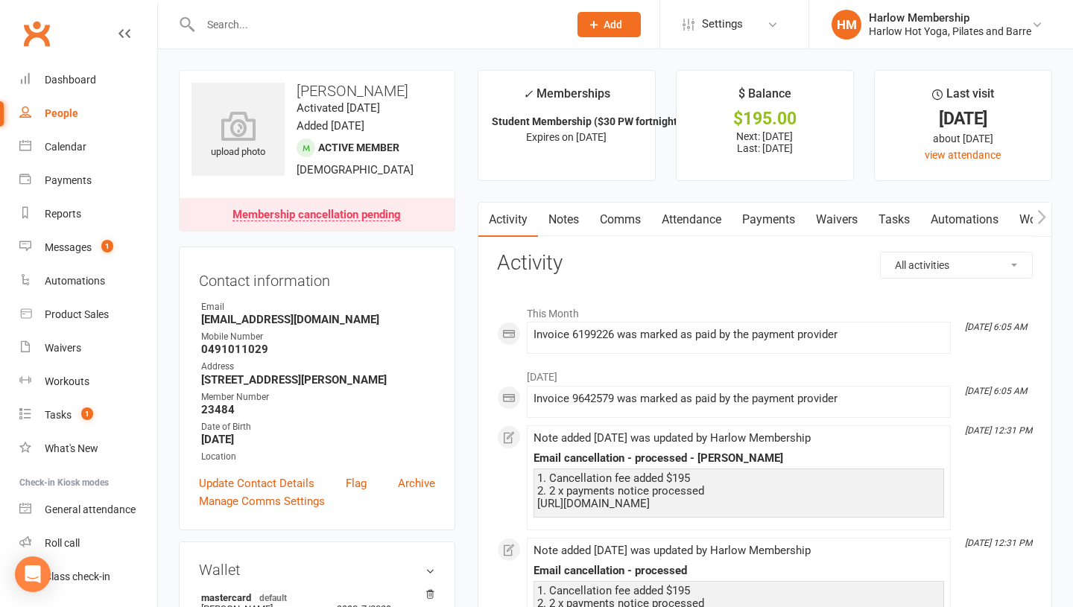
click at [789, 218] on link "Payments" at bounding box center [769, 220] width 74 height 34
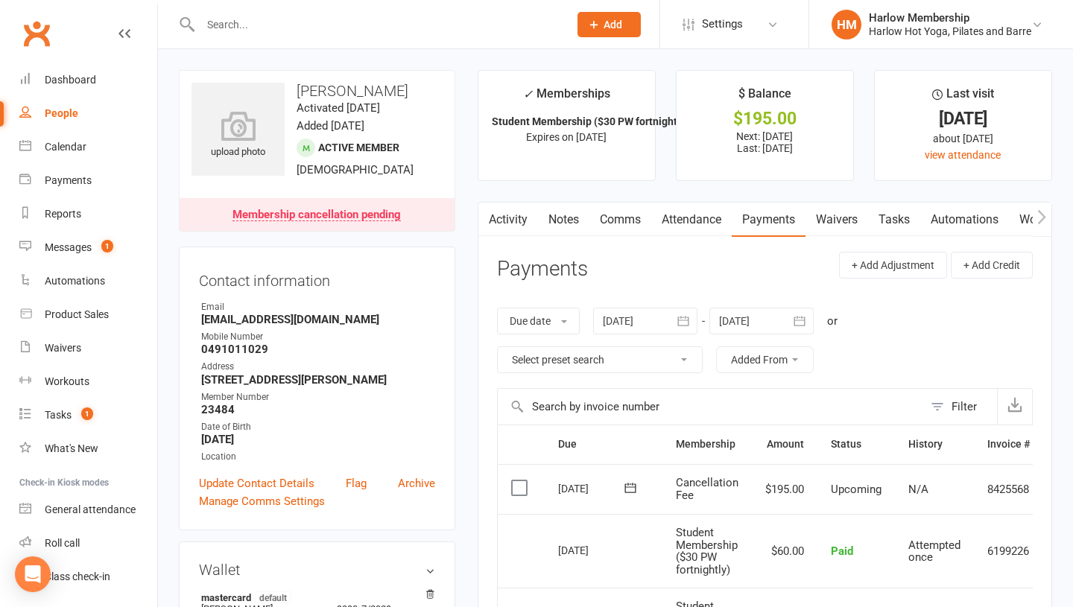
scroll to position [75, 0]
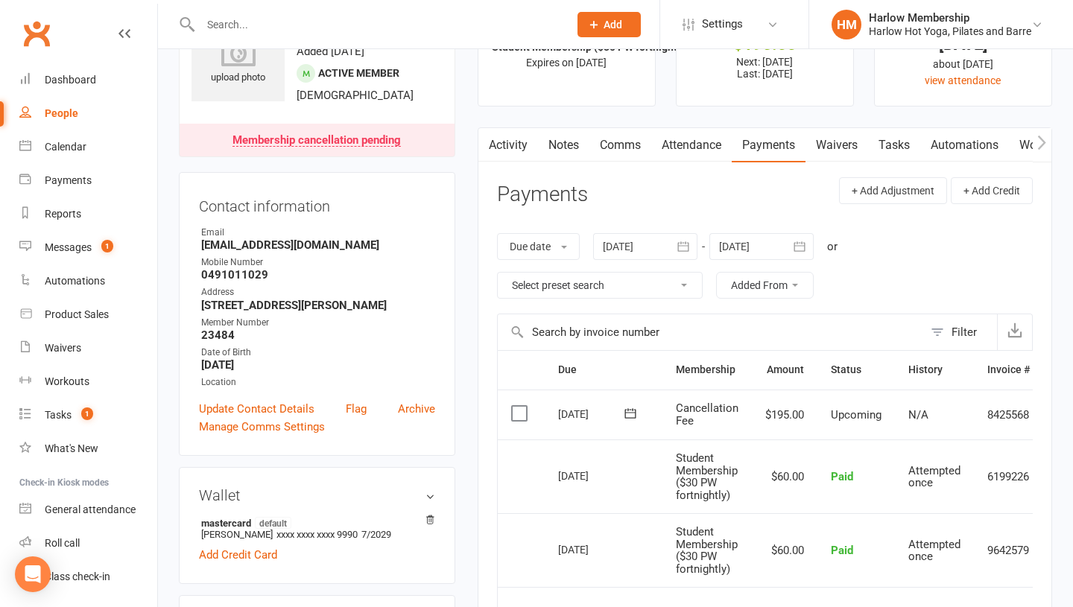
click at [750, 244] on div at bounding box center [762, 246] width 104 height 27
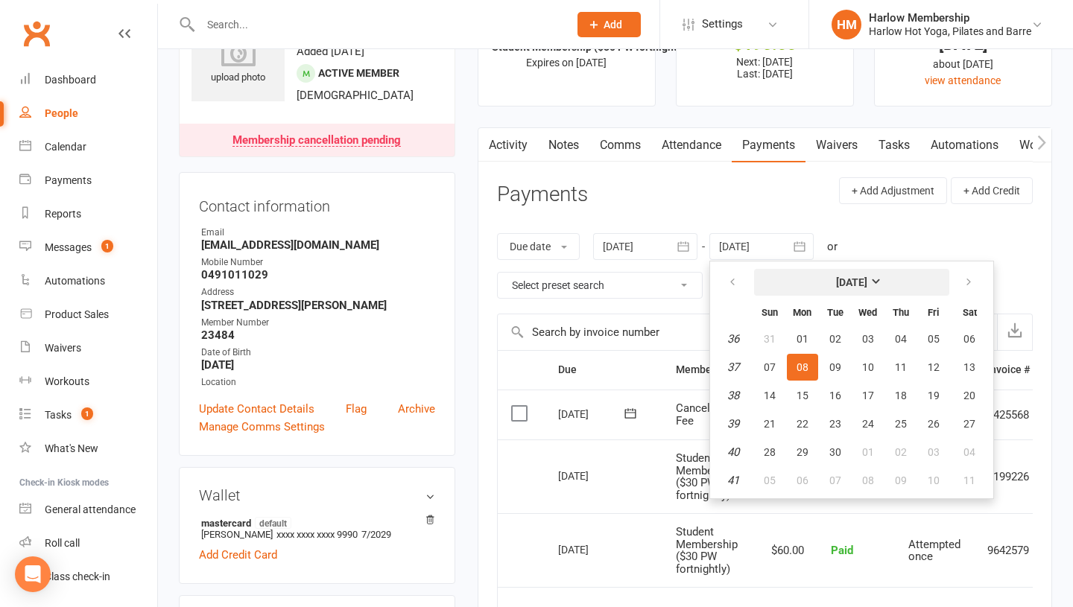
click at [917, 279] on button "[DATE]" at bounding box center [851, 282] width 195 height 27
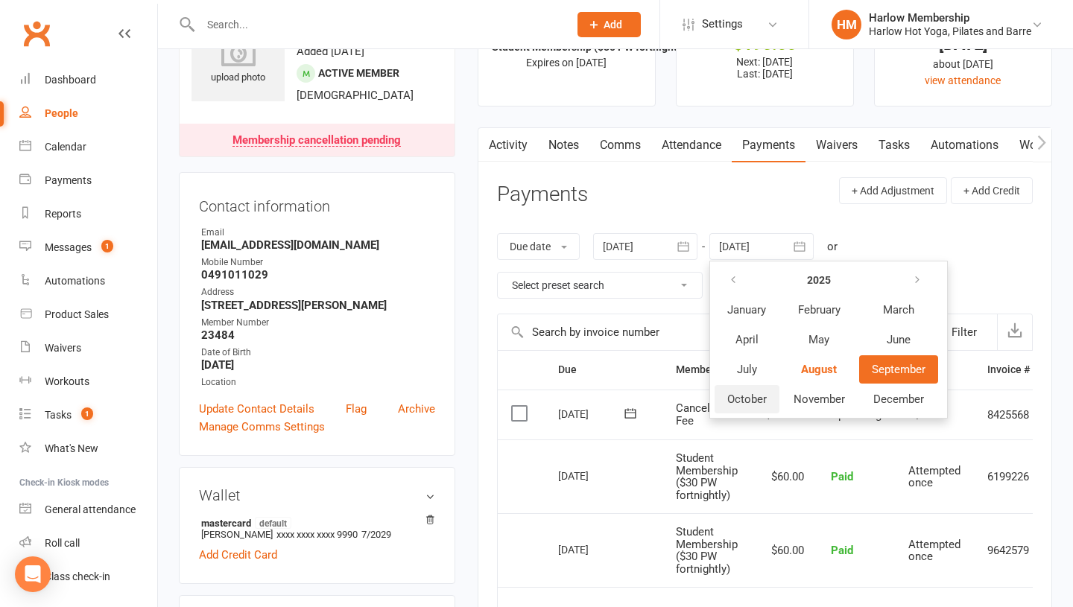
click at [757, 396] on span "October" at bounding box center [747, 399] width 40 height 13
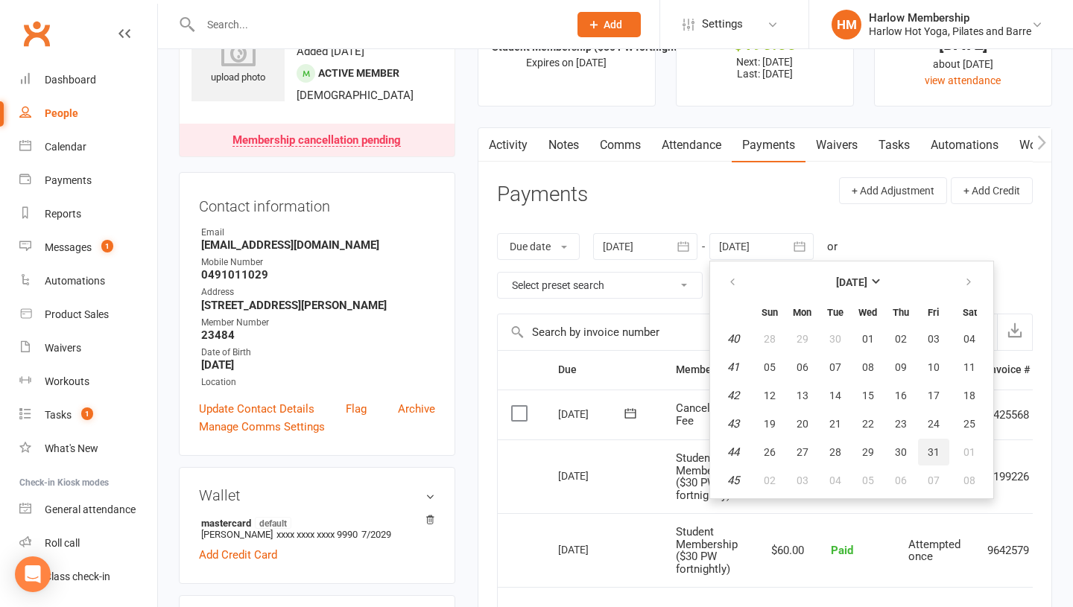
click at [923, 463] on button "31" at bounding box center [933, 452] width 31 height 27
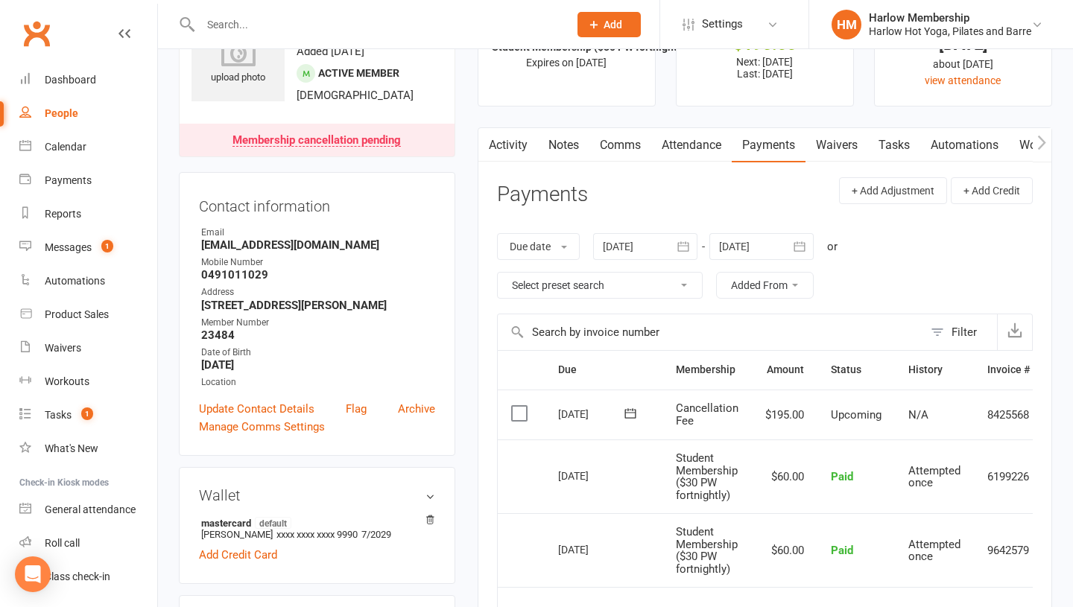
type input "31 Oct 2025"
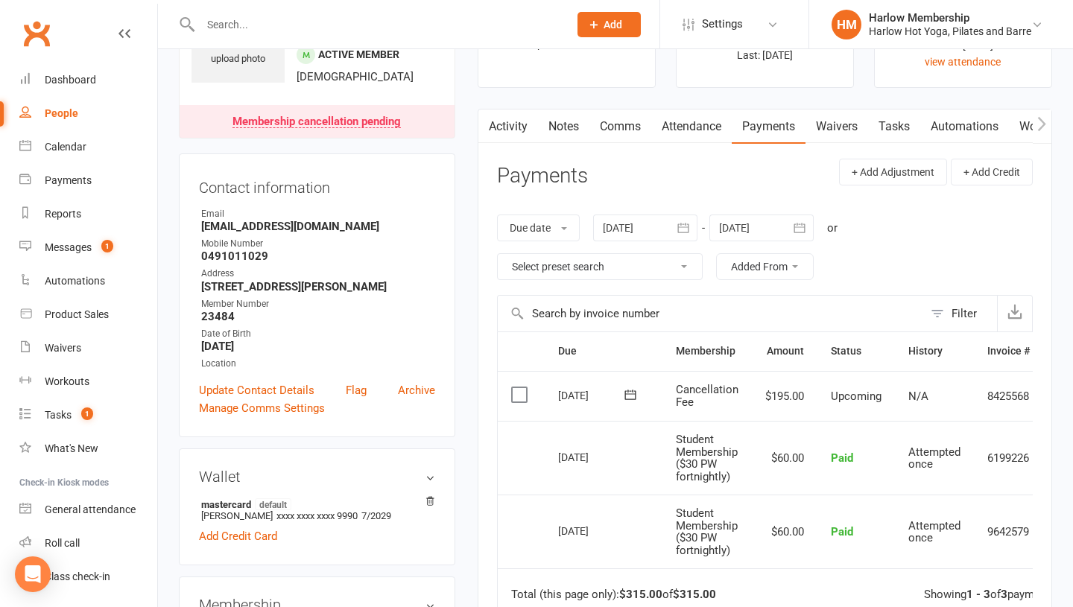
scroll to position [0, 0]
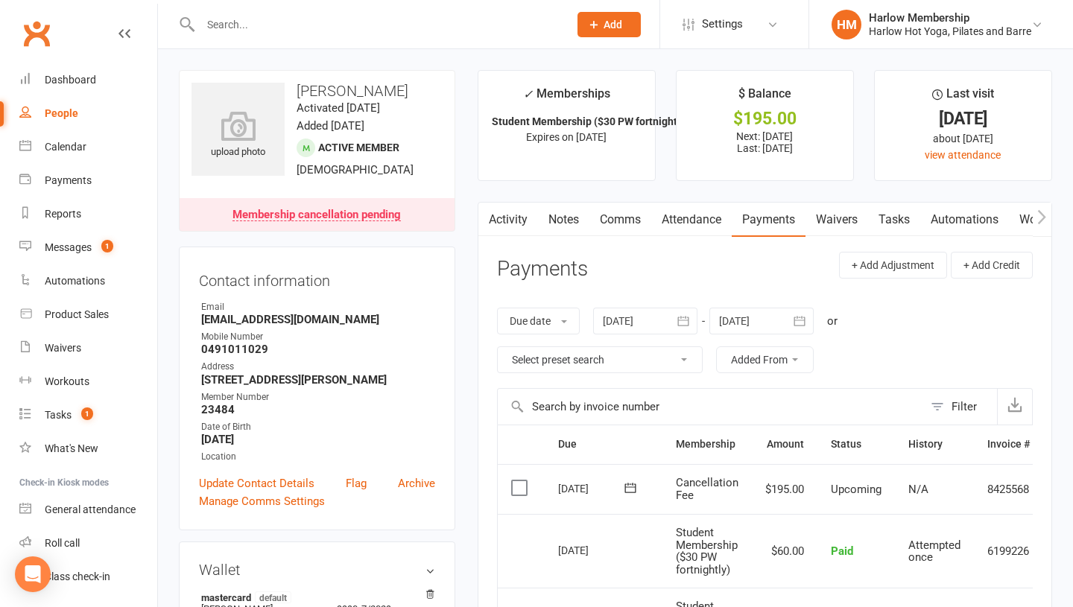
click at [569, 221] on link "Notes" at bounding box center [563, 220] width 51 height 34
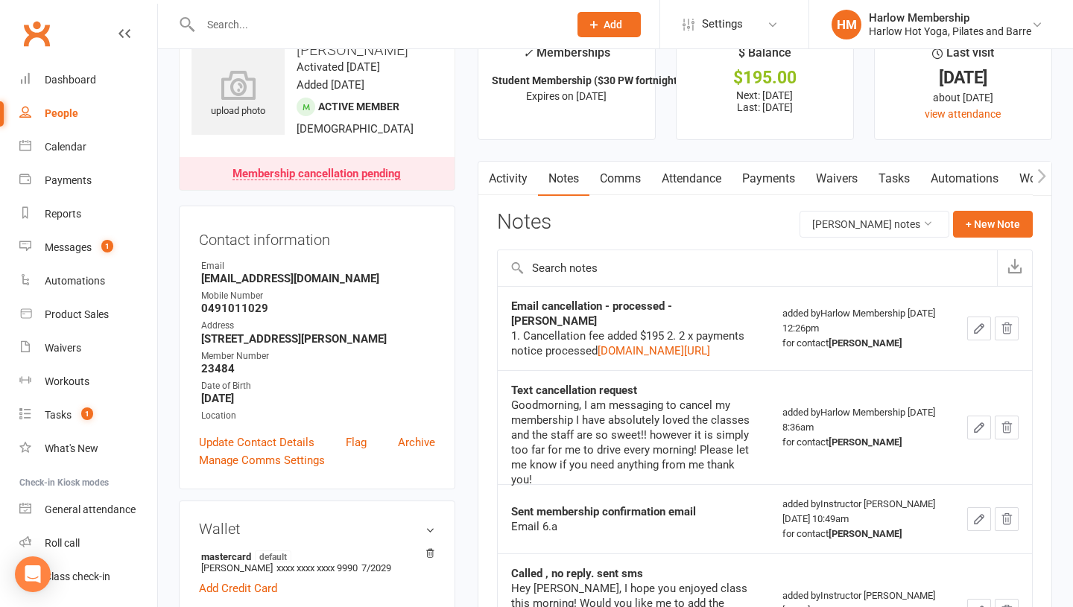
scroll to position [28, 0]
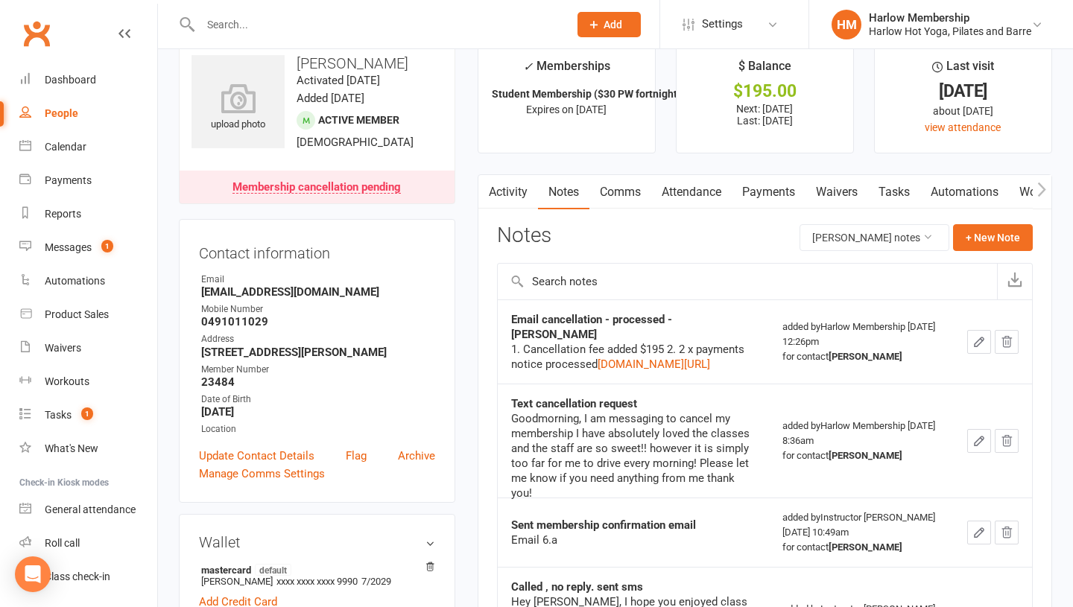
click at [761, 189] on link "Payments" at bounding box center [769, 192] width 74 height 34
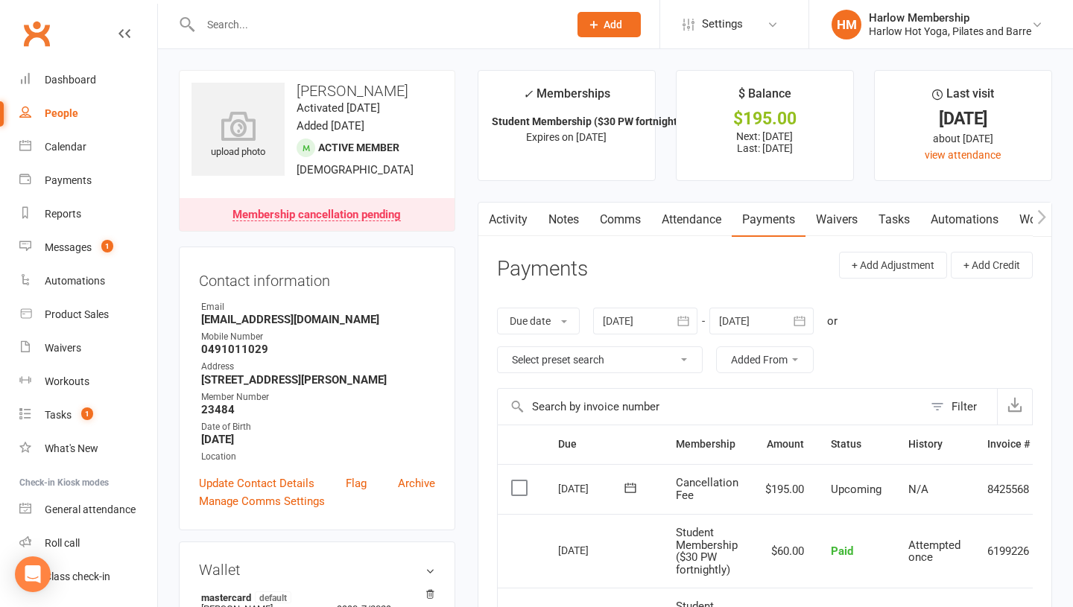
click at [266, 35] on div at bounding box center [368, 24] width 379 height 48
click at [244, 23] on input "text" at bounding box center [377, 24] width 362 height 21
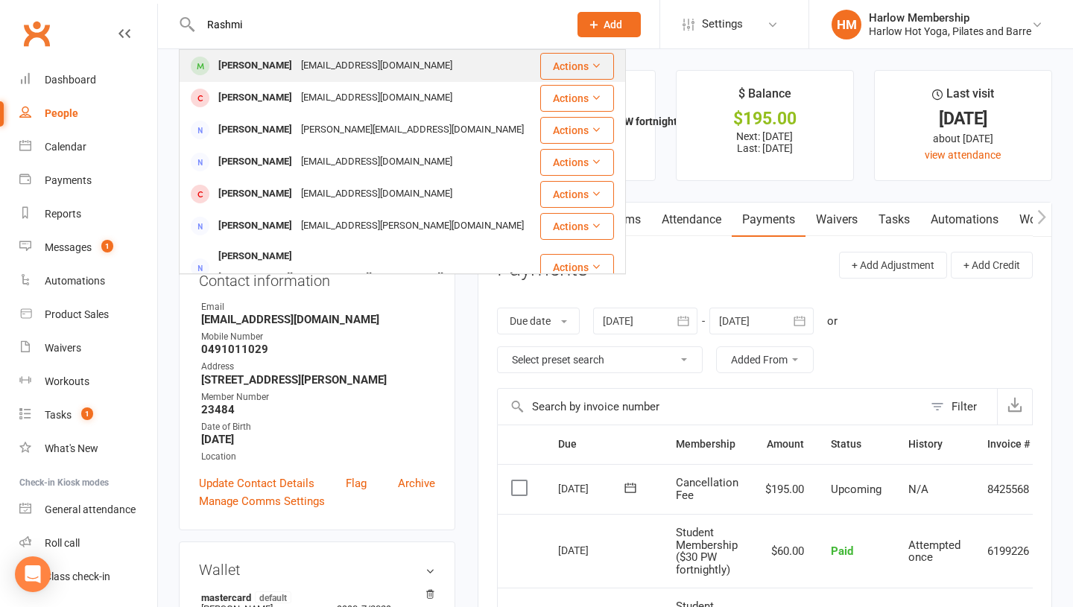
type input "Rashmi"
click at [246, 61] on div "Rashmi Shanker" at bounding box center [255, 66] width 83 height 22
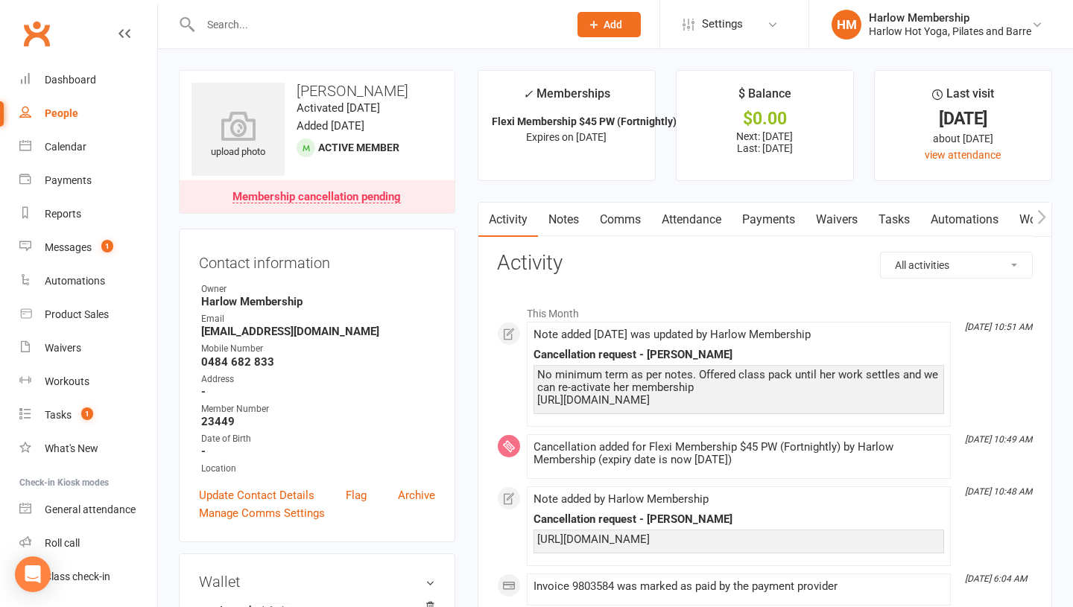
click at [757, 223] on link "Payments" at bounding box center [769, 220] width 74 height 34
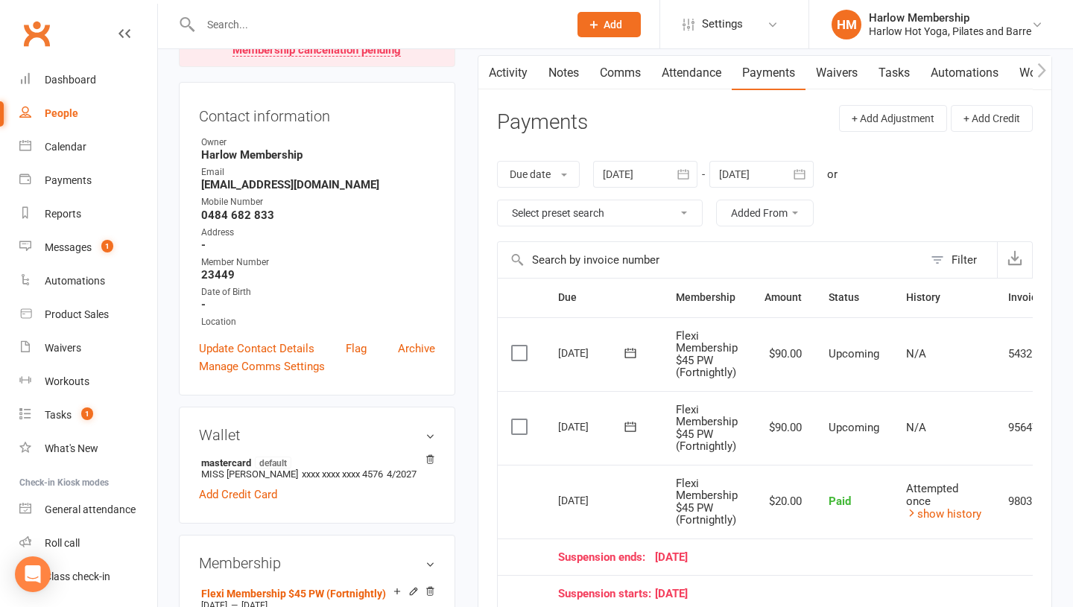
scroll to position [148, 0]
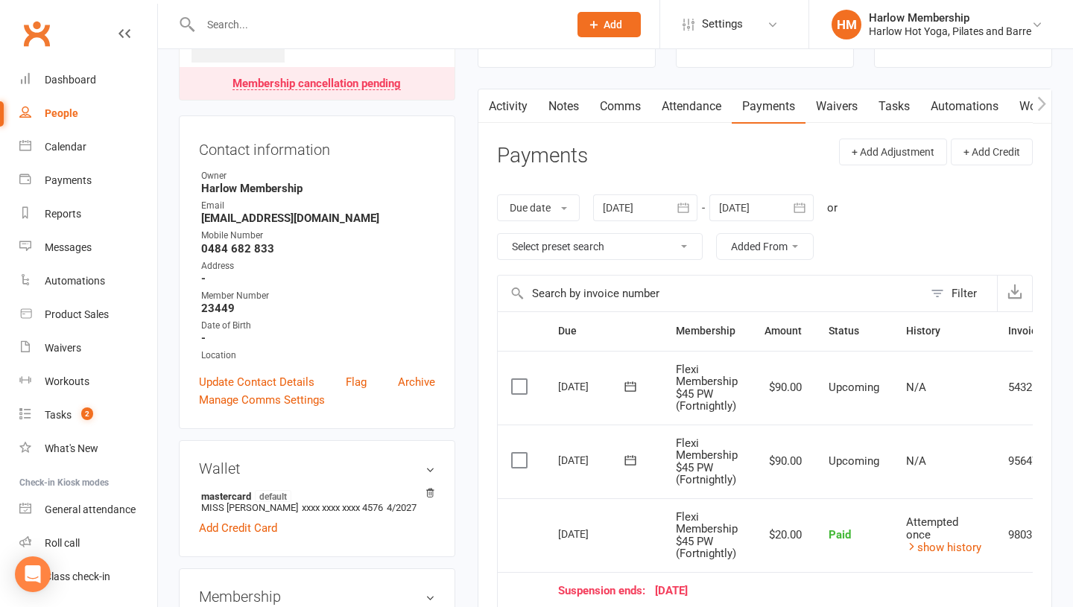
scroll to position [264, 0]
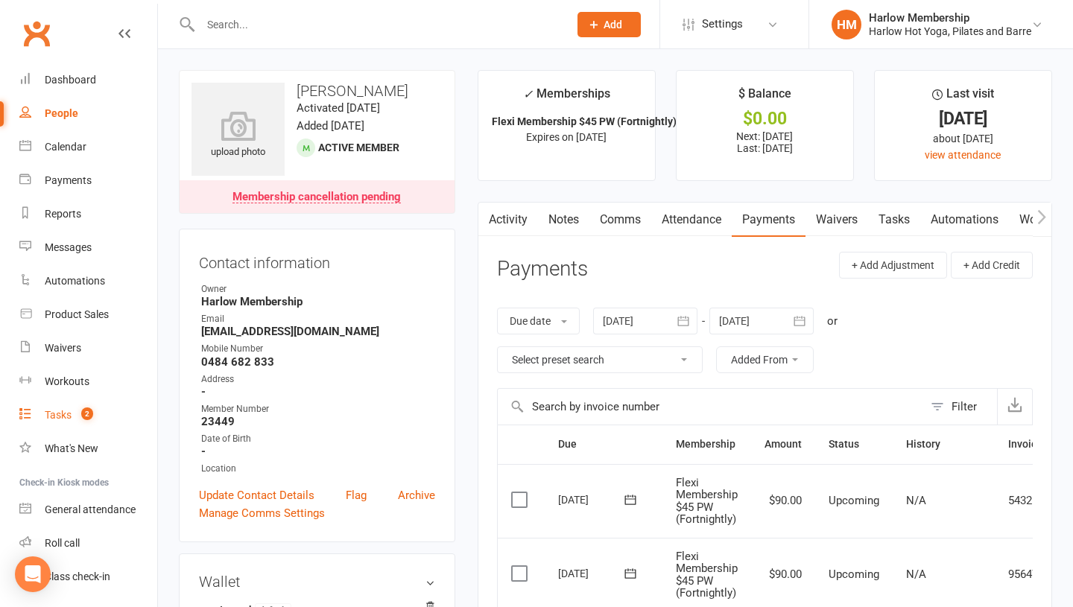
click at [72, 423] on link "Tasks 2" at bounding box center [88, 416] width 138 height 34
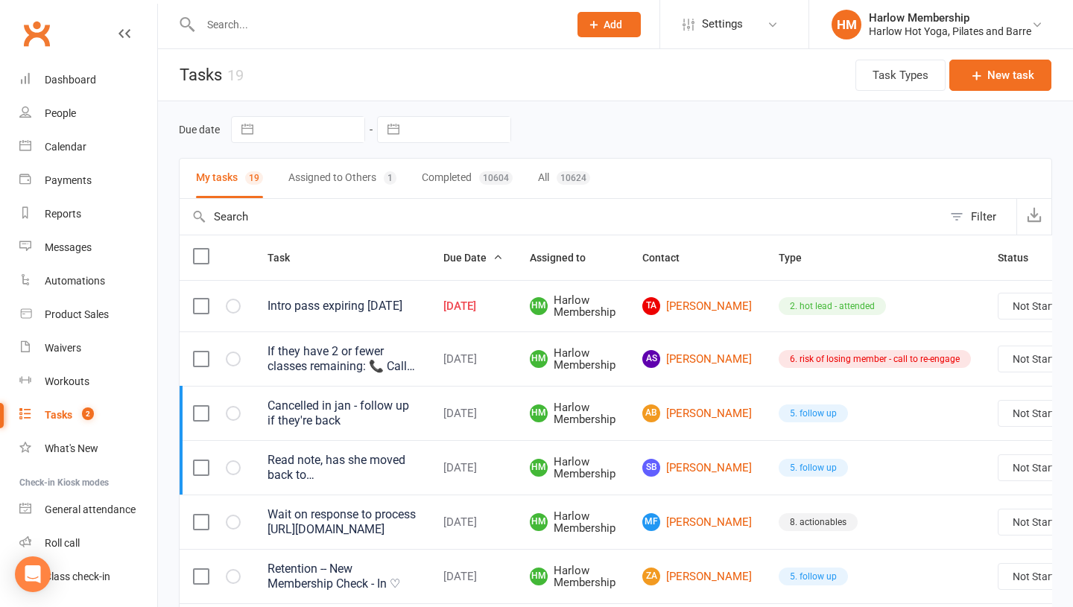
click at [999, 311] on select "Not Started In Progress Waiting Complete" at bounding box center [1054, 306] width 110 height 25
select select "unstarted"
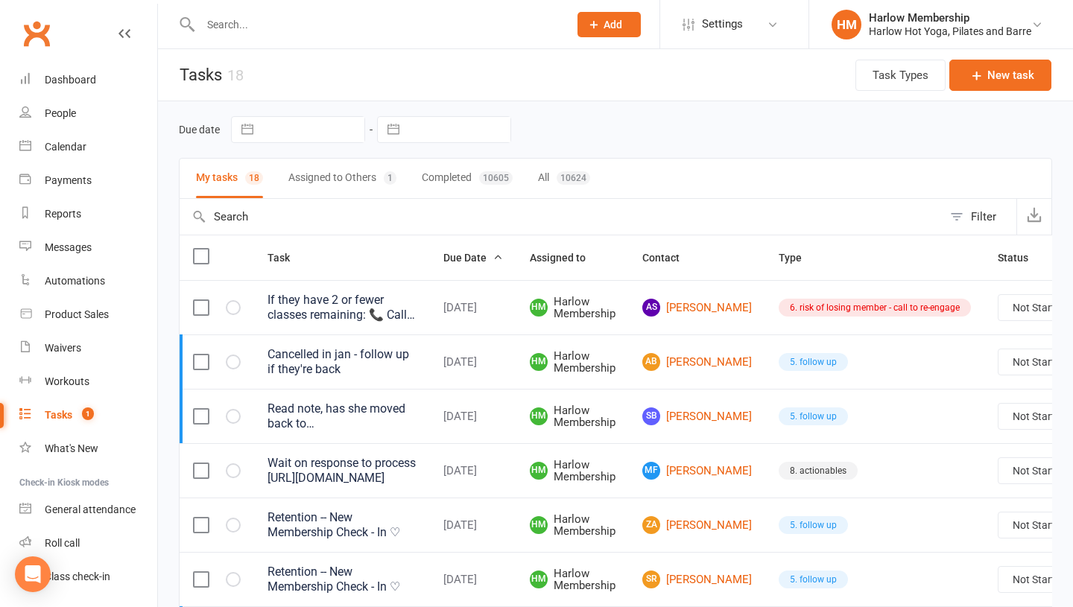
click at [123, 31] on icon at bounding box center [125, 34] width 12 height 12
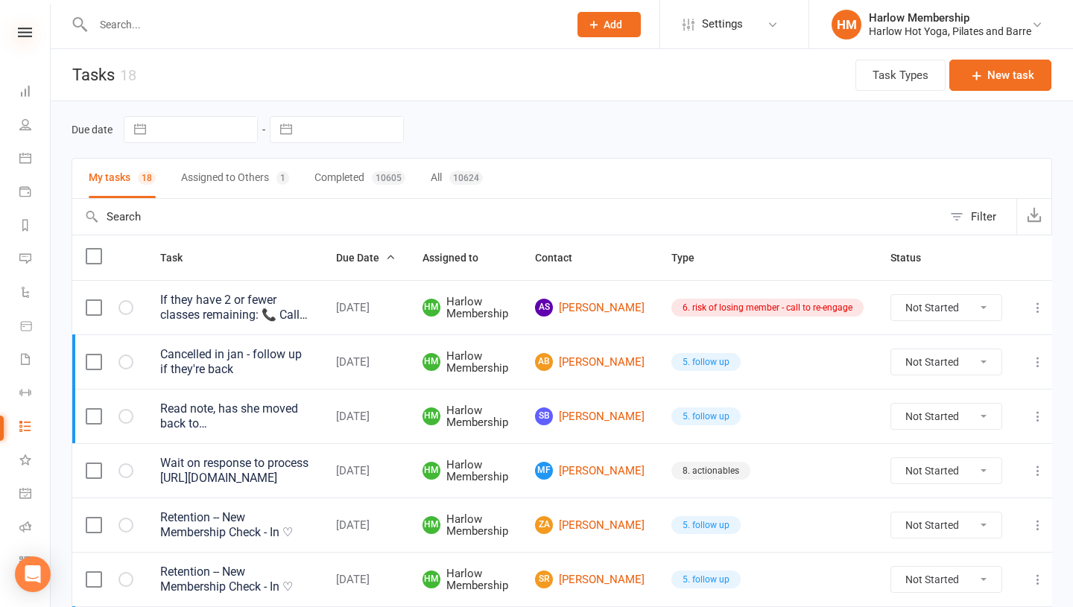
click at [25, 31] on icon at bounding box center [25, 33] width 14 height 10
